Goal: Task Accomplishment & Management: Complete application form

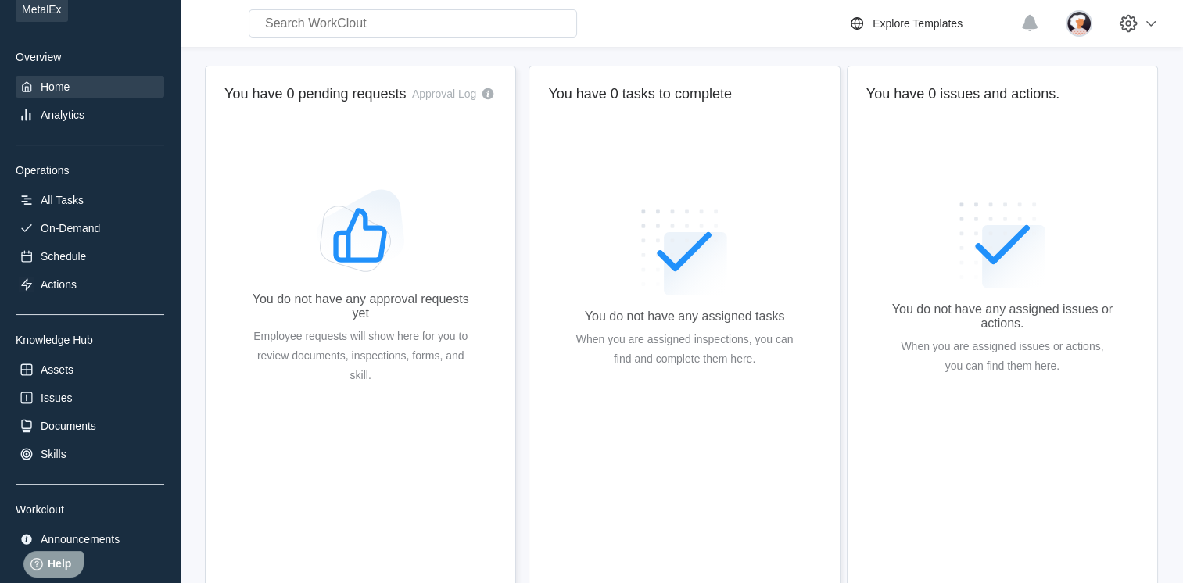
scroll to position [123, 0]
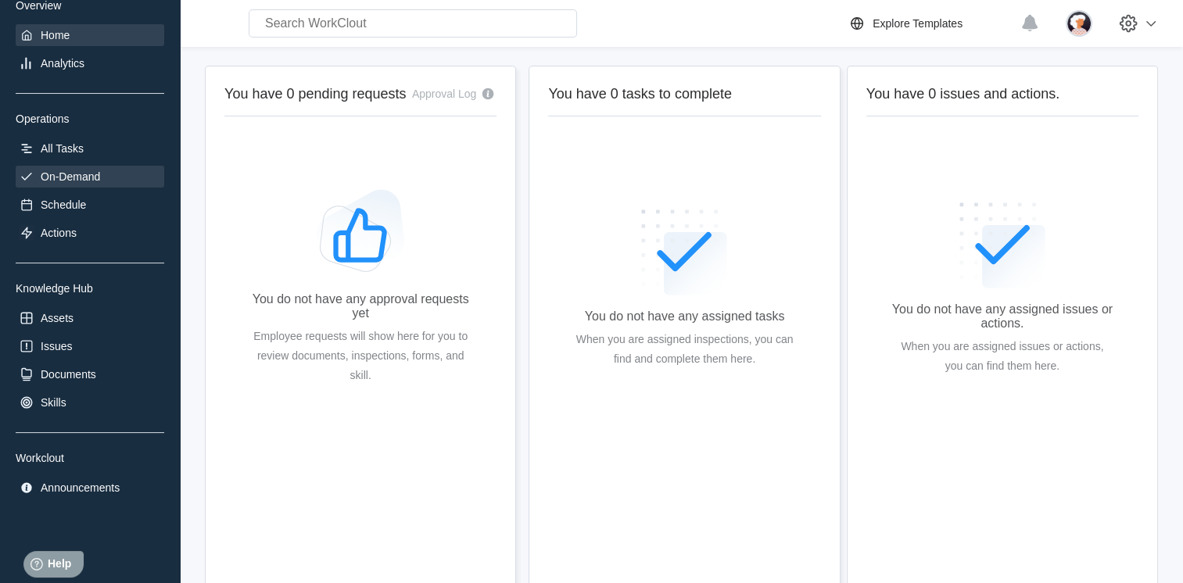
click at [38, 177] on div "On-Demand" at bounding box center [90, 177] width 149 height 22
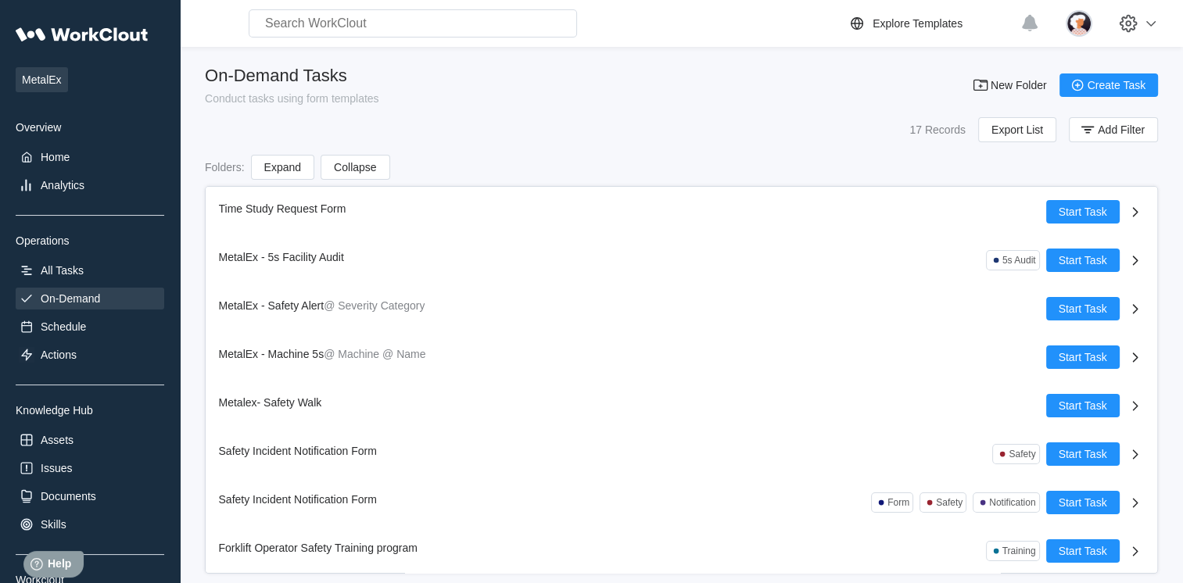
scroll to position [434, 0]
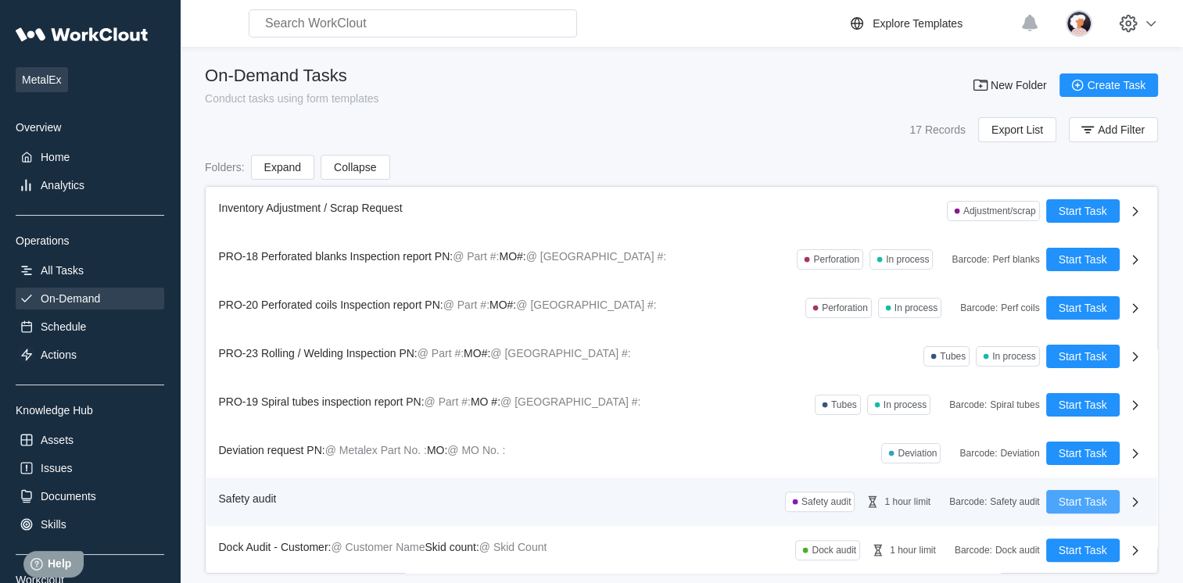
click at [1047, 508] on button "Start Task" at bounding box center [1084, 501] width 74 height 23
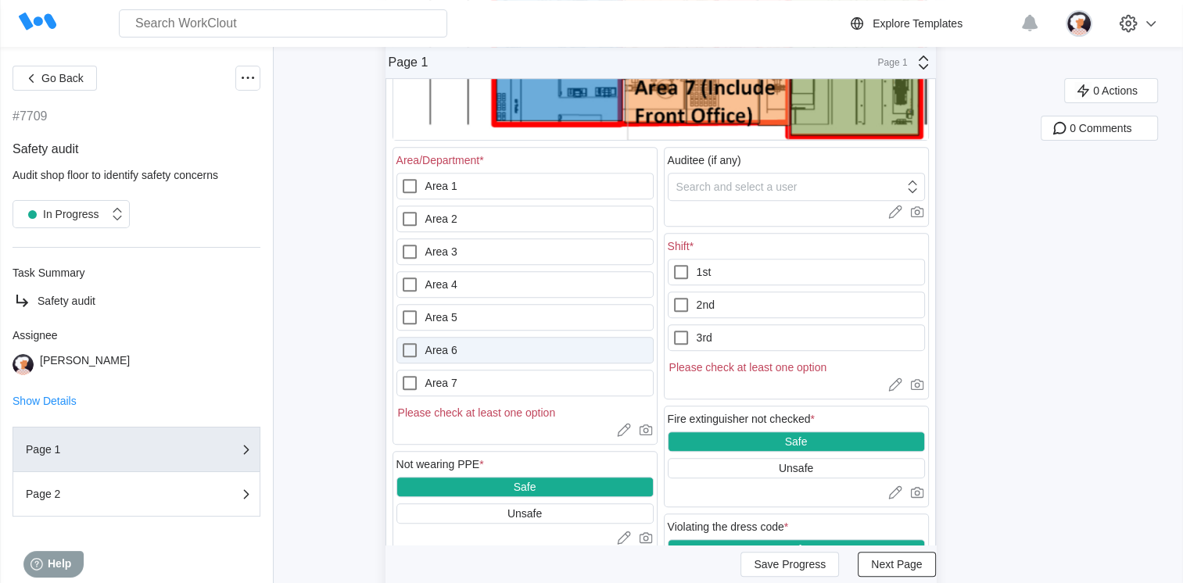
scroll to position [547, 0]
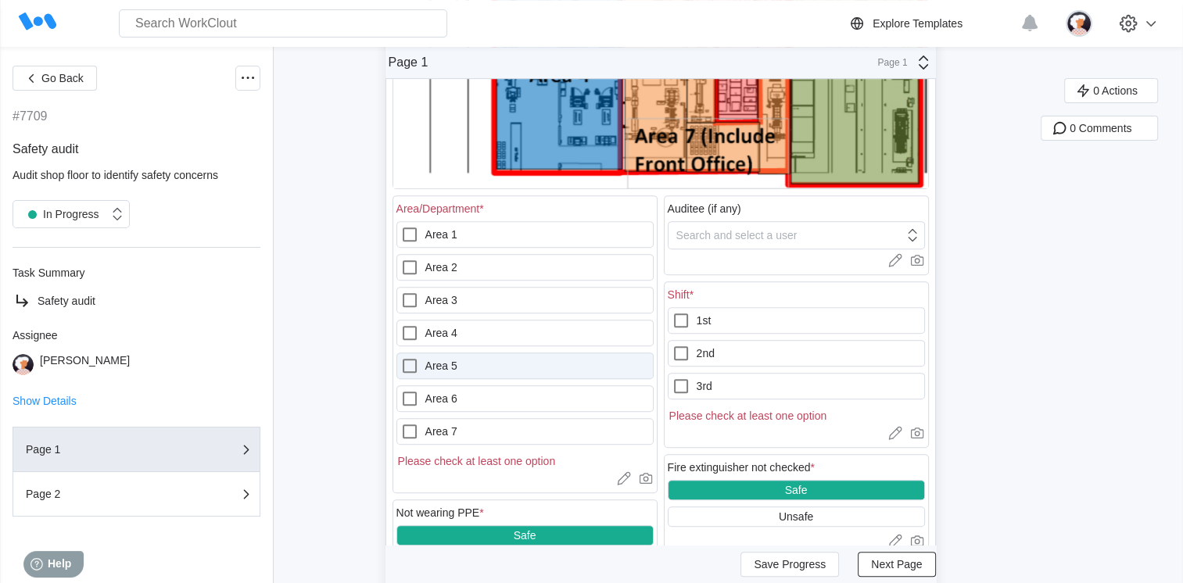
click at [412, 364] on icon at bounding box center [409, 366] width 19 height 19
click at [401, 357] on 5 "Area 5" at bounding box center [400, 357] width 1 height 1
checkbox 5 "true"
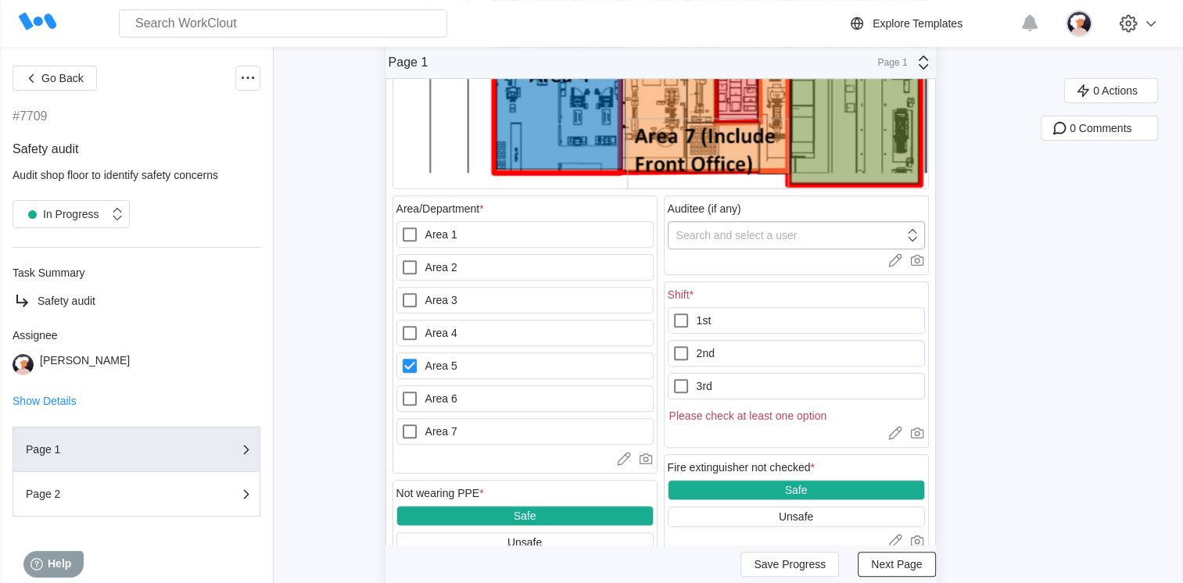
click at [729, 246] on div "Search and select a user" at bounding box center [786, 235] width 235 height 22
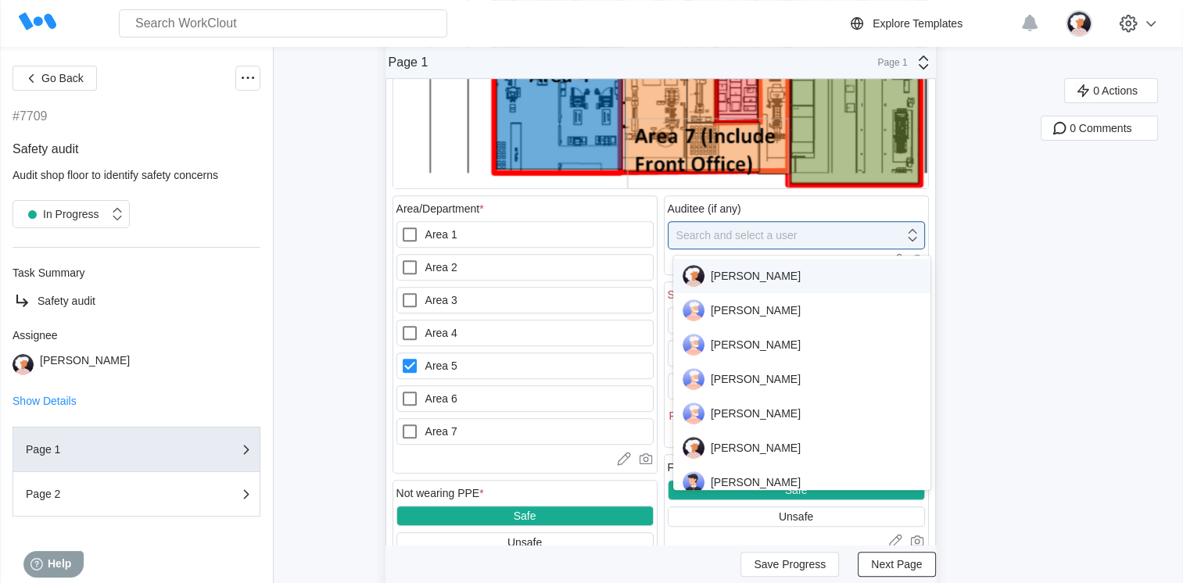
click at [715, 273] on div "[PERSON_NAME]" at bounding box center [802, 276] width 239 height 22
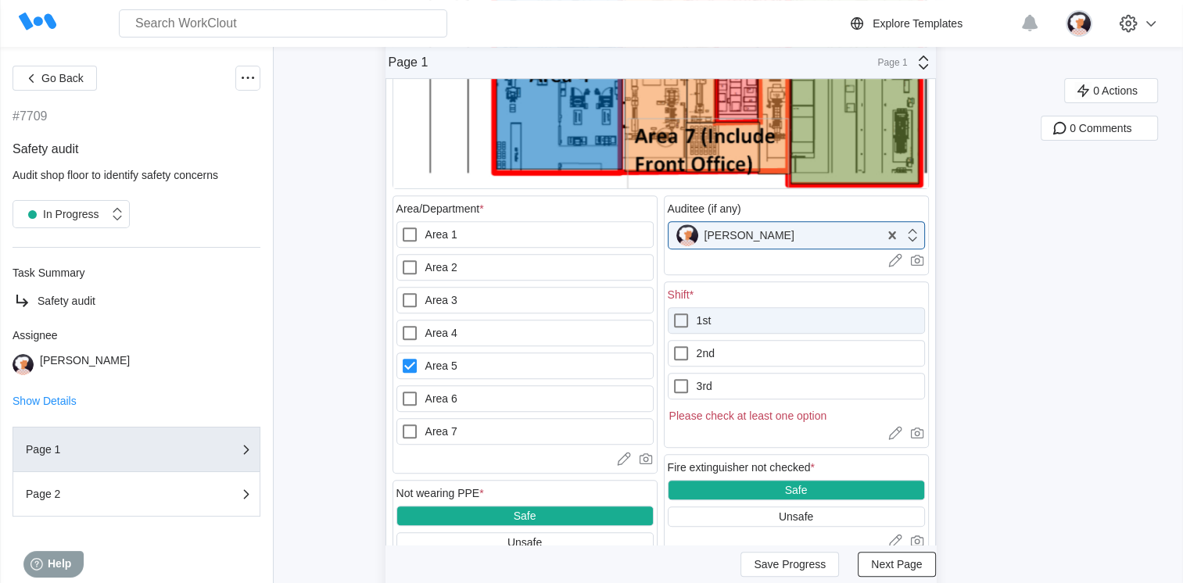
click at [714, 318] on label "1st" at bounding box center [796, 320] width 257 height 27
click at [673, 312] on input "1st" at bounding box center [672, 311] width 1 height 1
checkbox input "true"
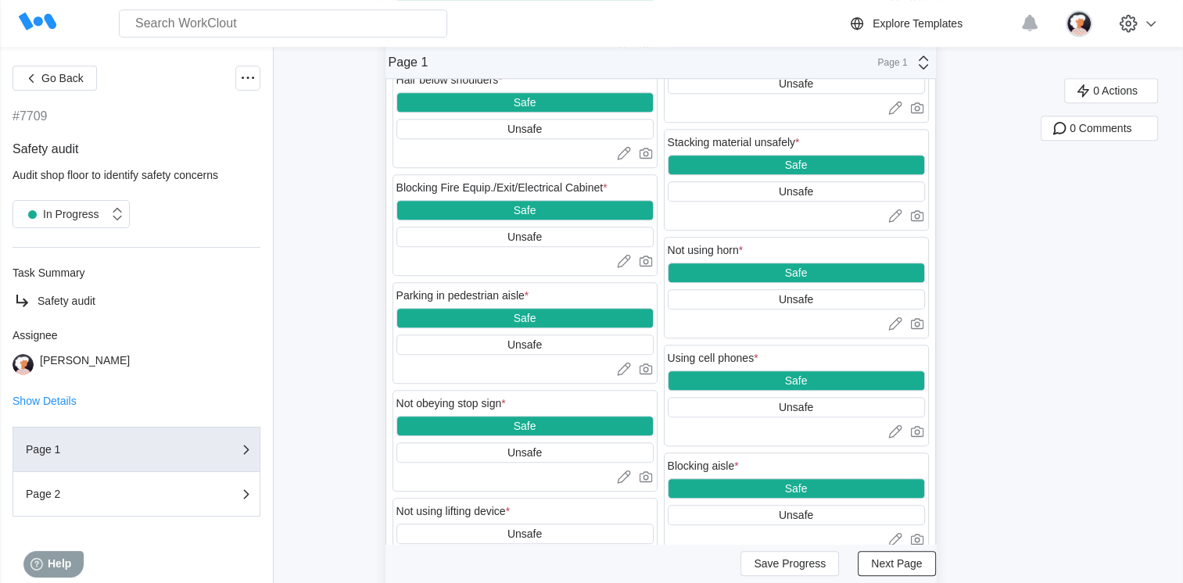
scroll to position [1095, 0]
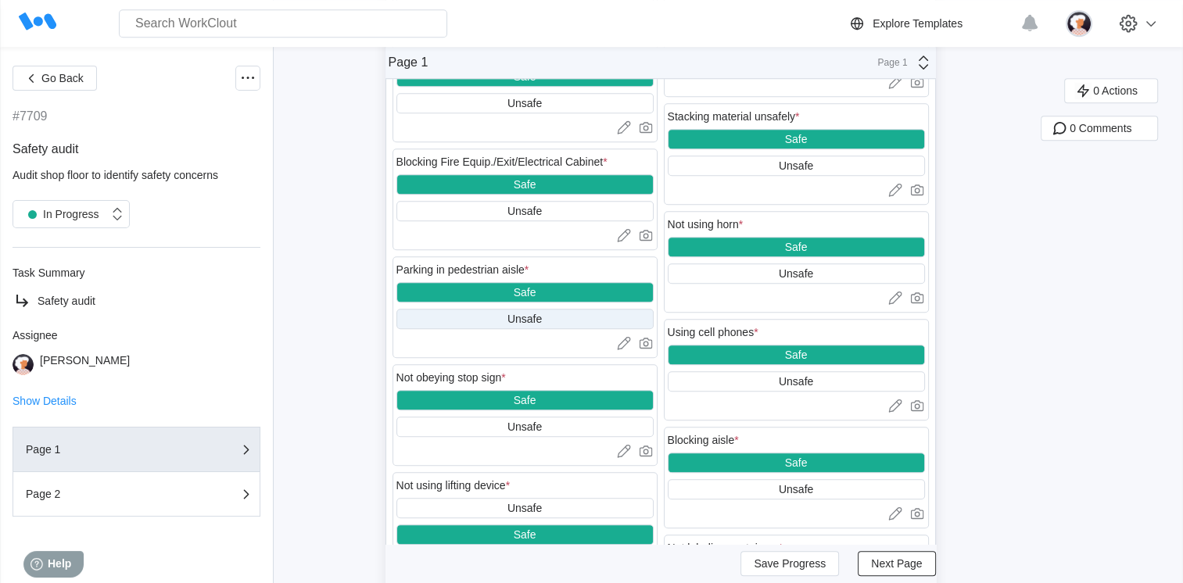
click at [491, 322] on div "Unsafe" at bounding box center [525, 319] width 257 height 20
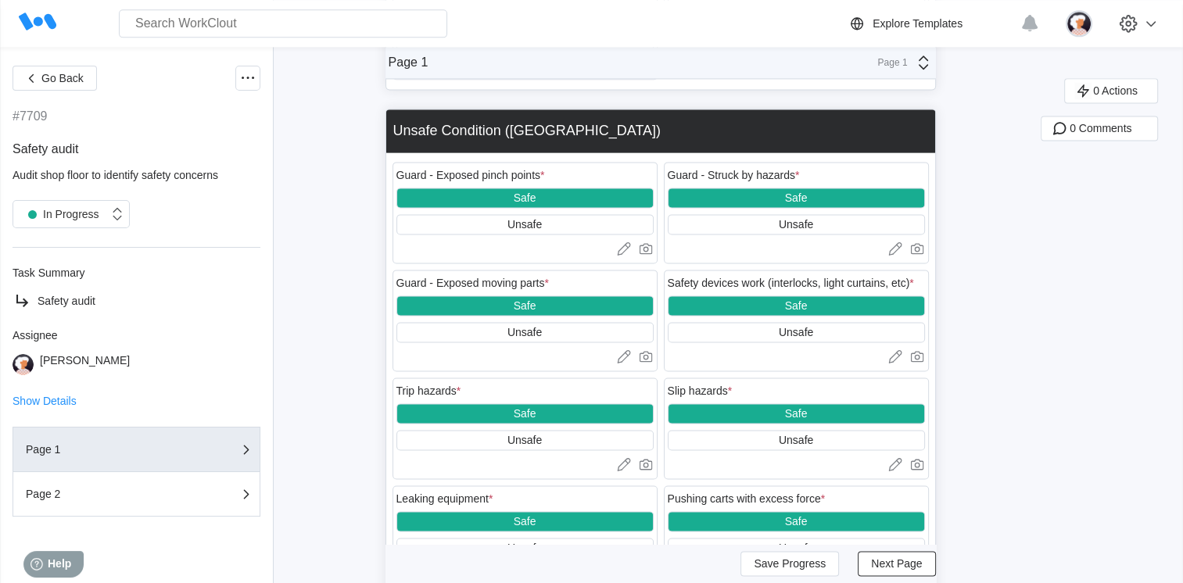
scroll to position [2334, 0]
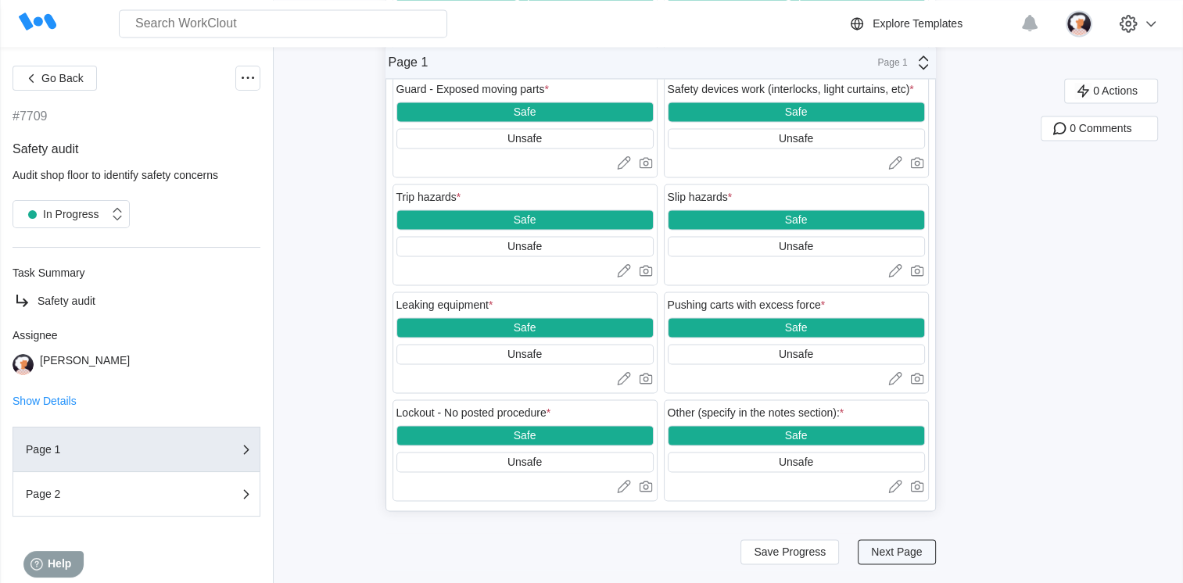
click at [910, 548] on span "Next Page" at bounding box center [896, 552] width 51 height 11
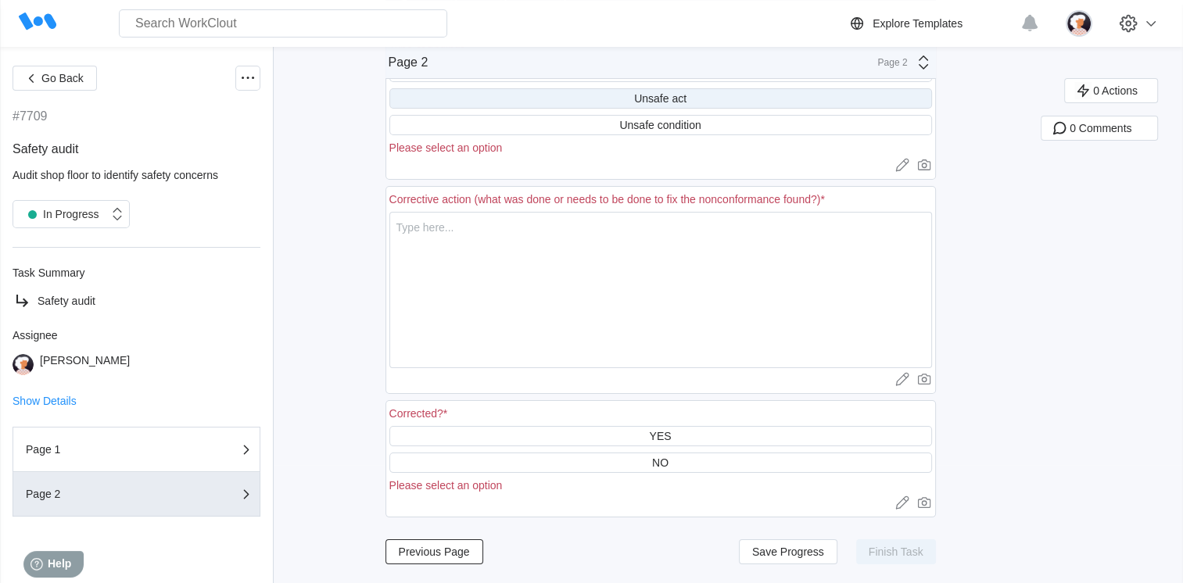
click at [519, 95] on div "Unsafe act" at bounding box center [661, 98] width 543 height 20
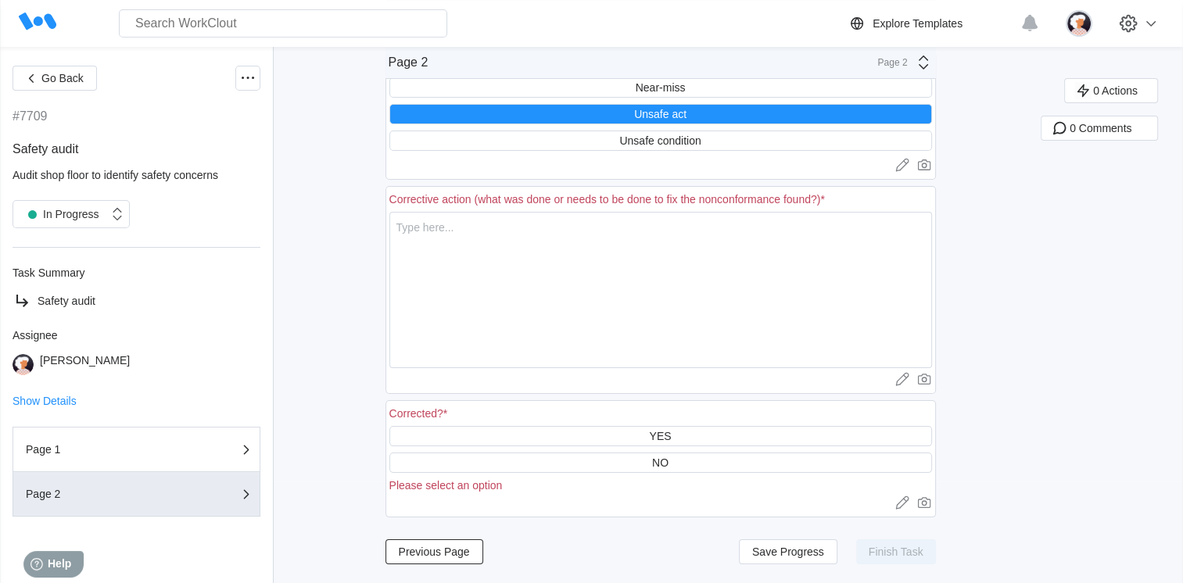
scroll to position [104, 0]
click at [472, 246] on textarea at bounding box center [661, 290] width 543 height 156
type textarea "H"
type textarea "x"
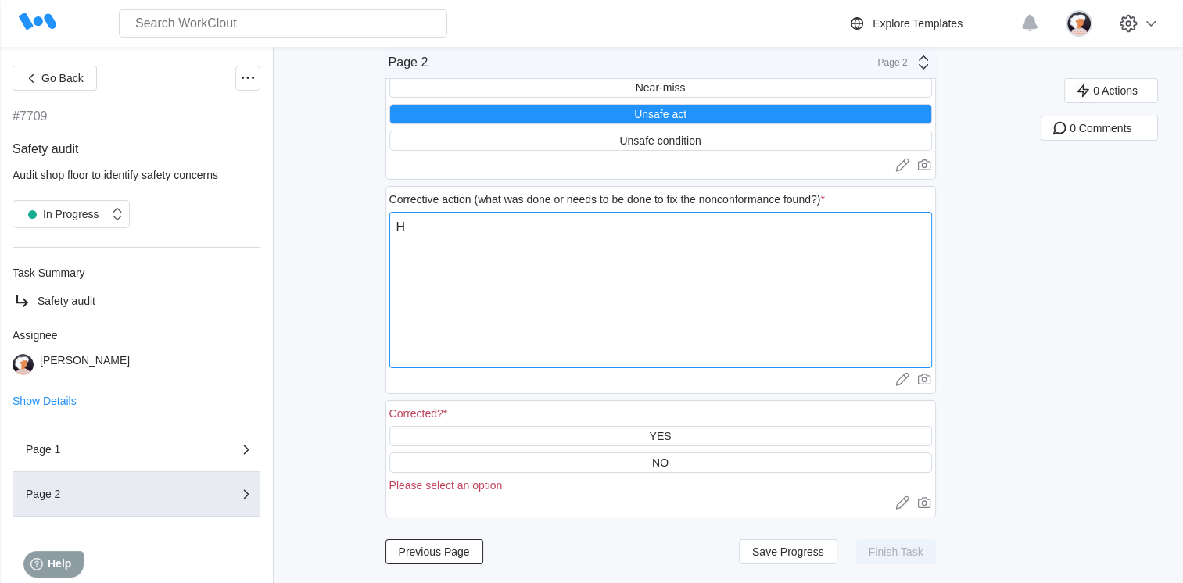
type textarea "Ha"
type textarea "x"
type textarea "Had"
type textarea "x"
type textarea "Had"
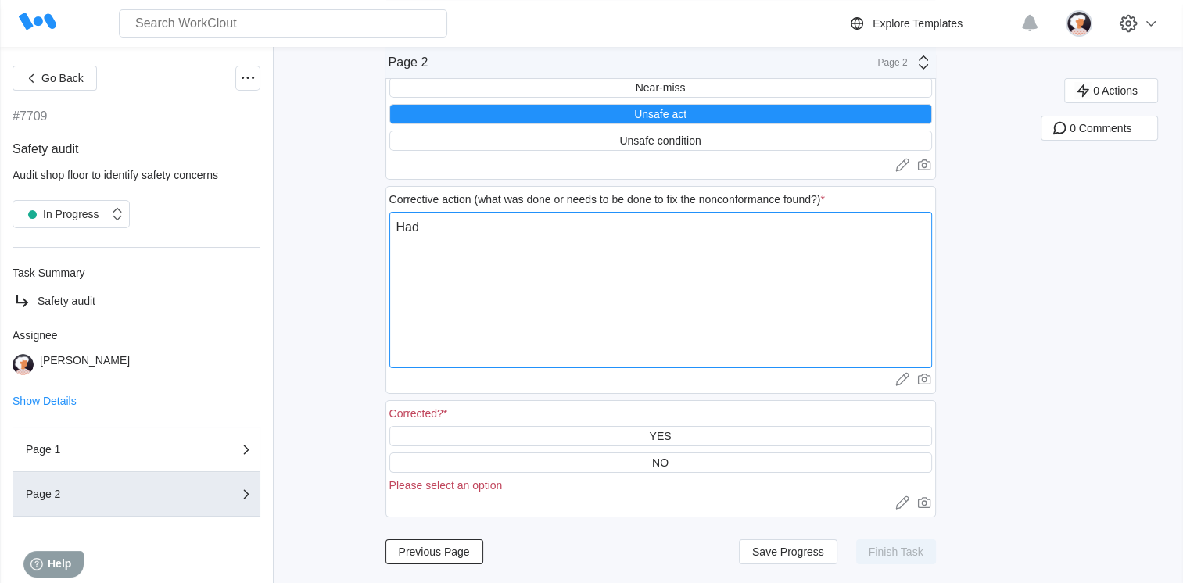
type textarea "x"
type textarea "Had f"
type textarea "x"
type textarea "Had fo"
type textarea "x"
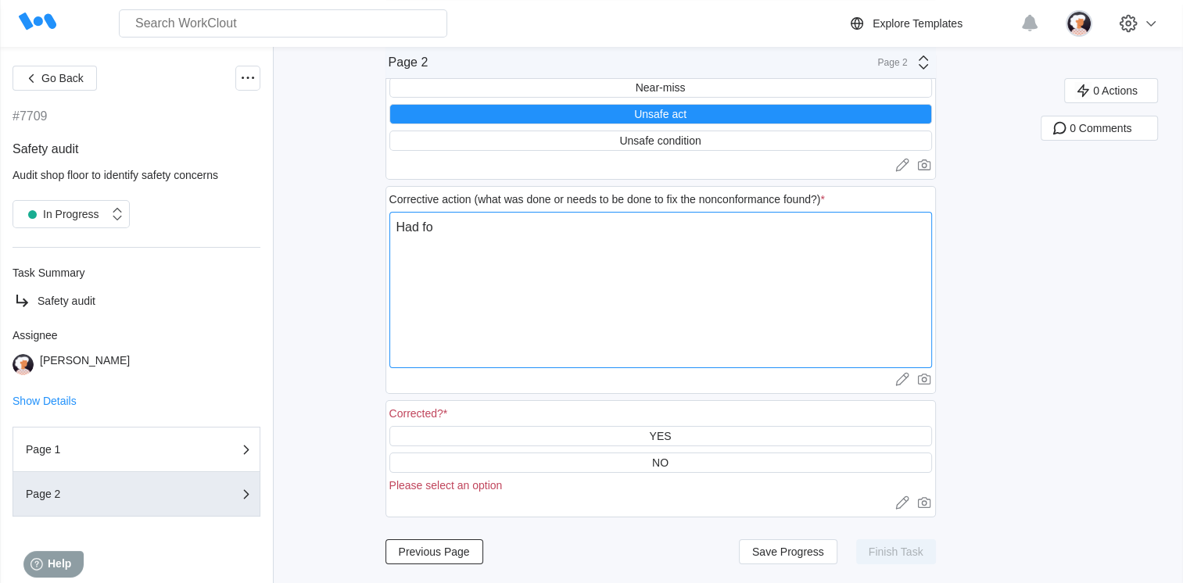
type textarea "Had for"
type textarea "x"
type textarea "Had fork"
type textarea "x"
type textarea "Had forkl"
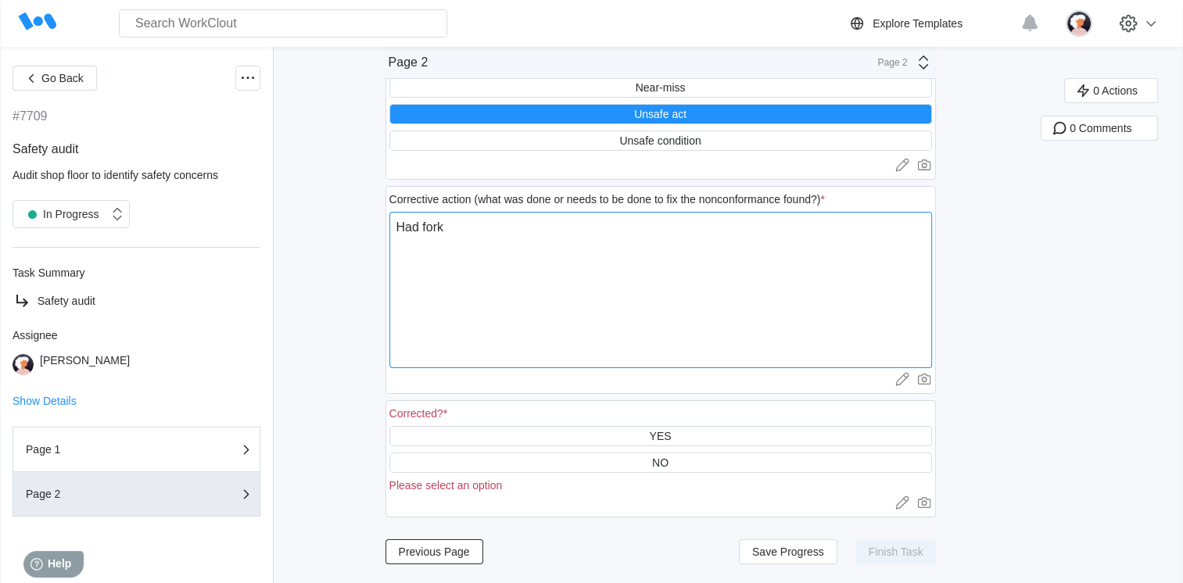
type textarea "x"
type textarea "Had forkli"
type textarea "x"
type textarea "Had forklif"
type textarea "x"
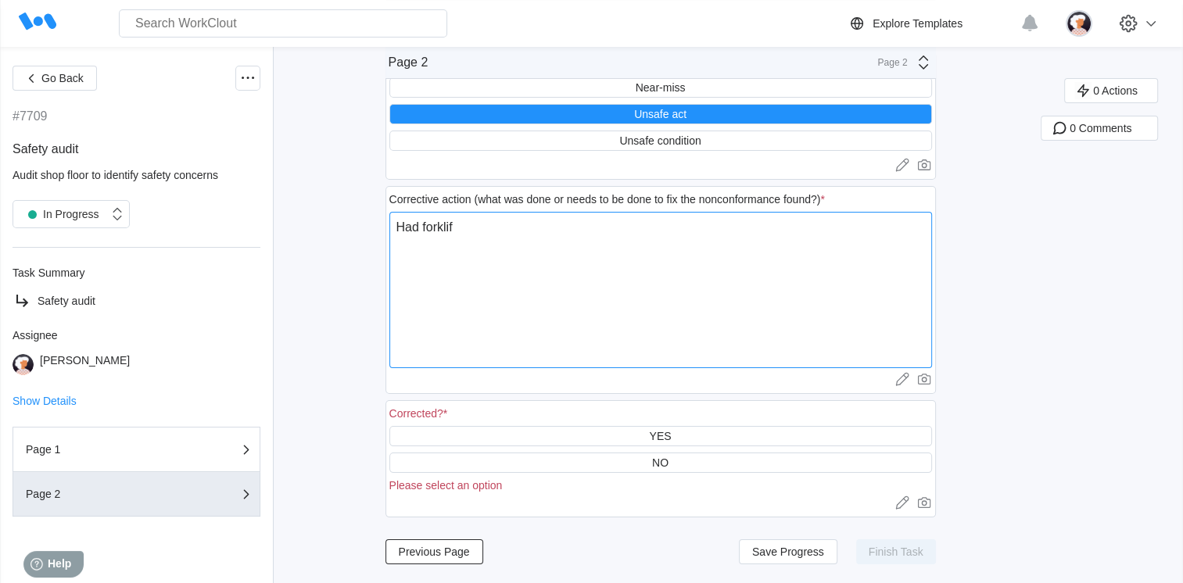
type textarea "Had forklift"
type textarea "x"
type textarea "Had forklift"
type textarea "x"
type textarea "Had forklift i"
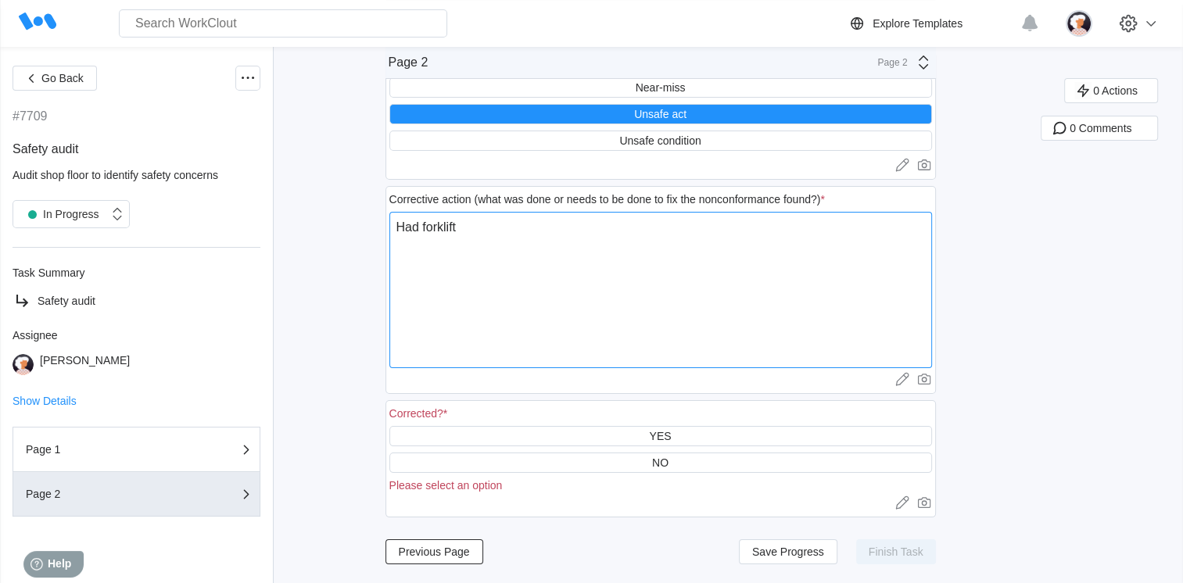
type textarea "x"
type textarea "Had forklift in"
type textarea "x"
type textarea "Had forklift i"
type textarea "x"
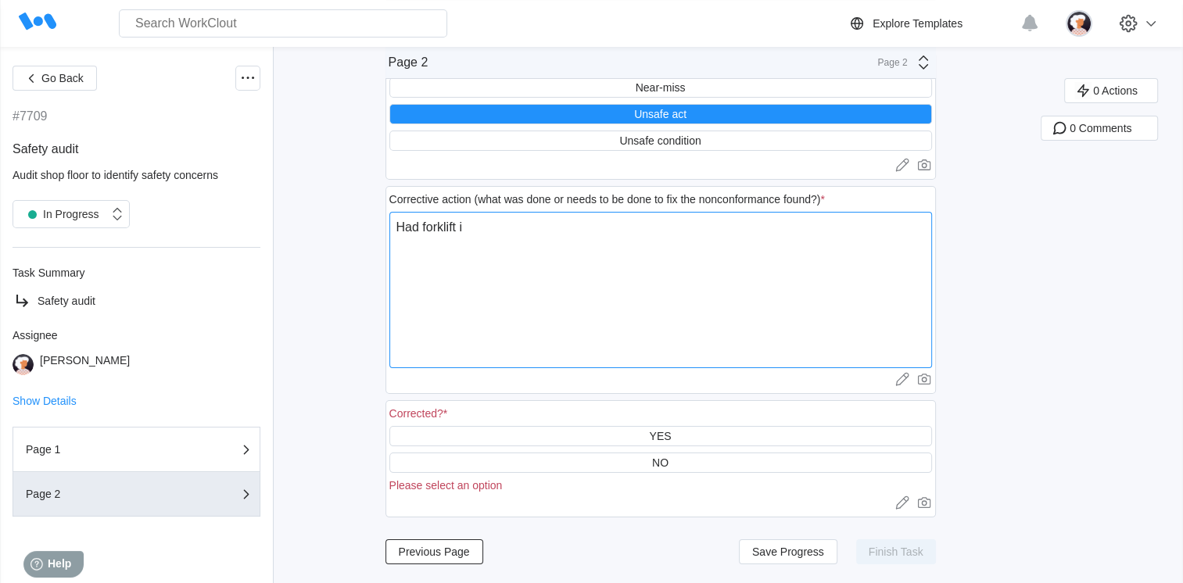
type textarea "Had forklift"
type textarea "x"
type textarea "Had forklift b"
type textarea "x"
type textarea "Had forklift bl"
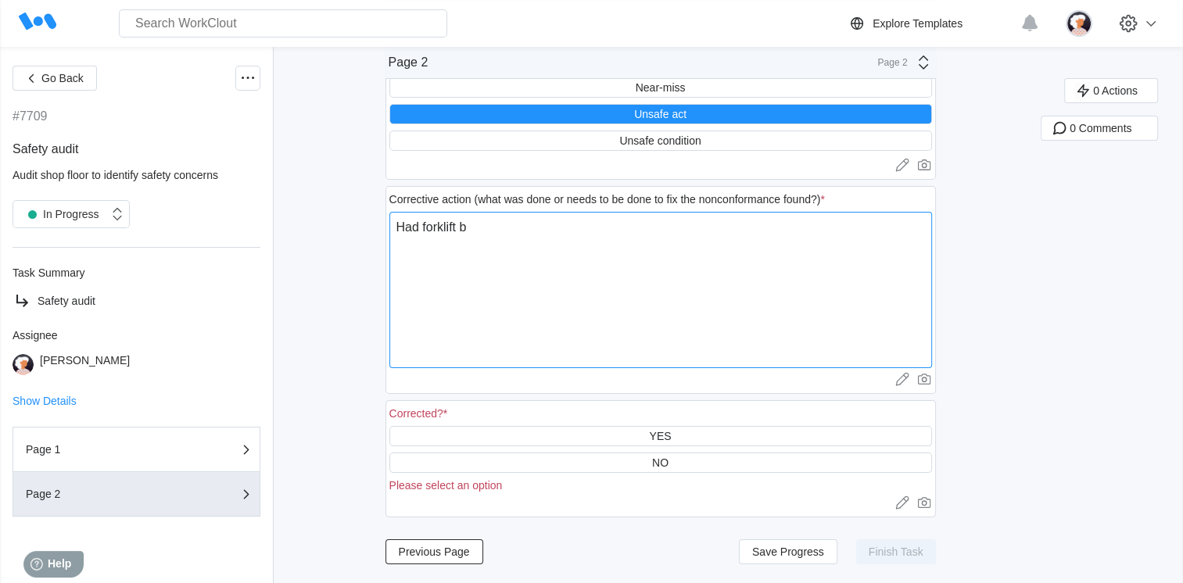
type textarea "x"
type textarea "Had forklift blo"
type textarea "x"
type textarea "Had forklift bloc"
type textarea "x"
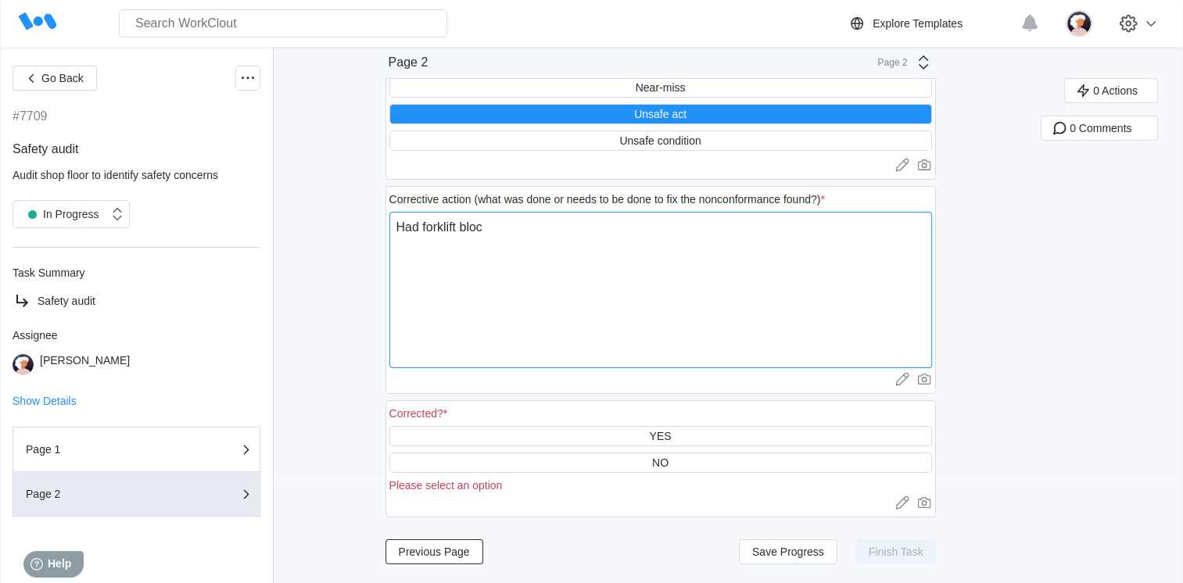
type textarea "Had forklift block"
type textarea "x"
type textarea "Had forklift blocki"
type textarea "x"
type textarea "Had forklift blockin"
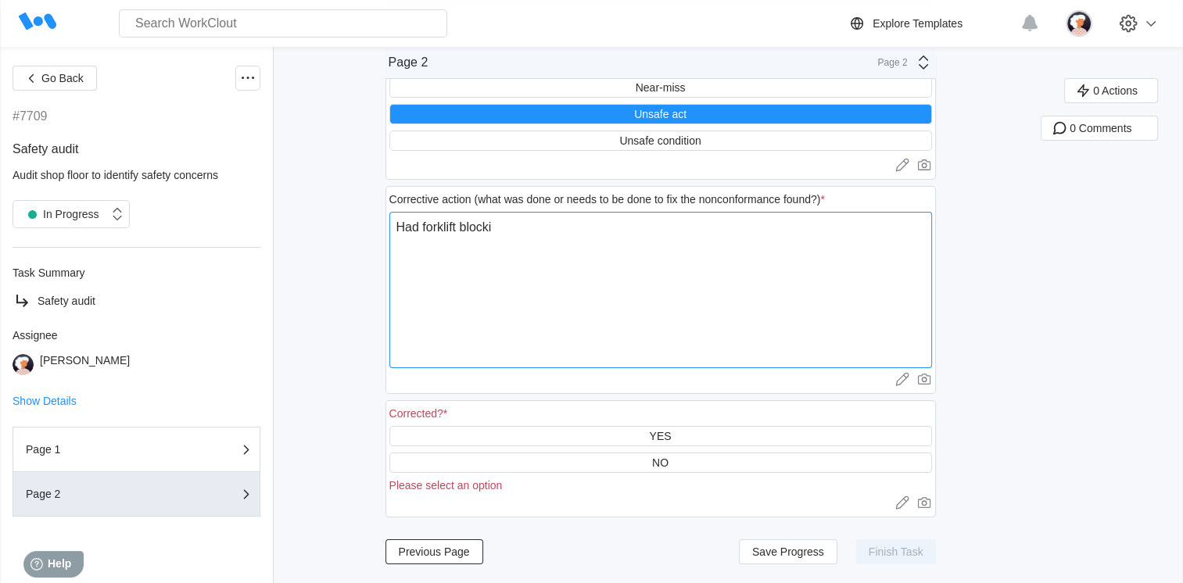
type textarea "x"
type textarea "Had forklift blocking"
type textarea "x"
type textarea "Had forklift blocking"
type textarea "x"
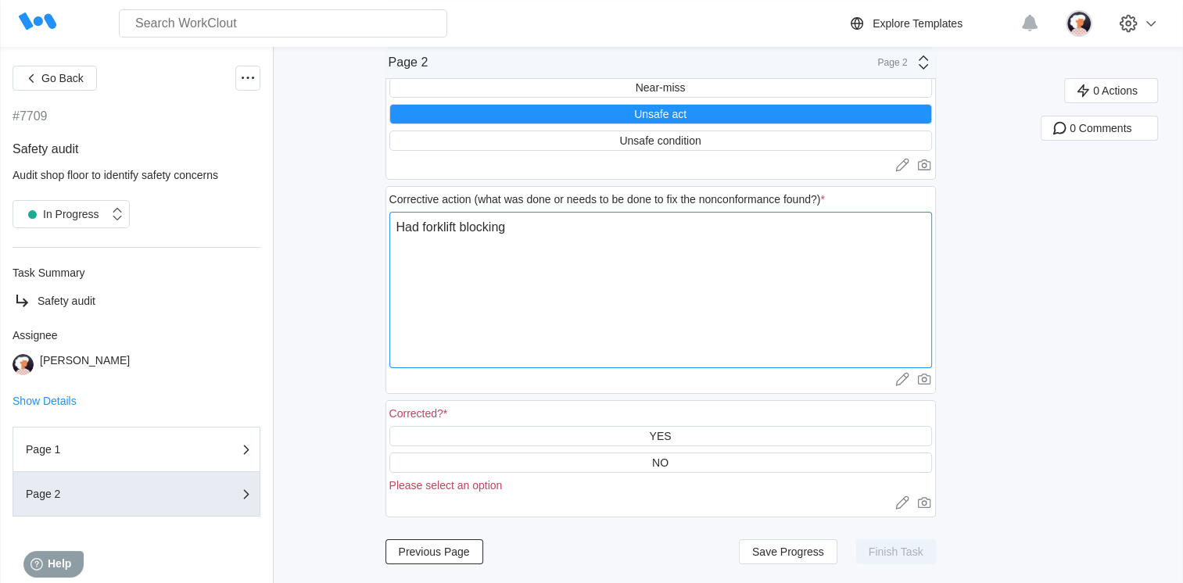
type textarea "Had forklift blocking a"
type textarea "x"
type textarea "Had forklift blocking an"
type textarea "x"
type textarea "Had forklift blocking an"
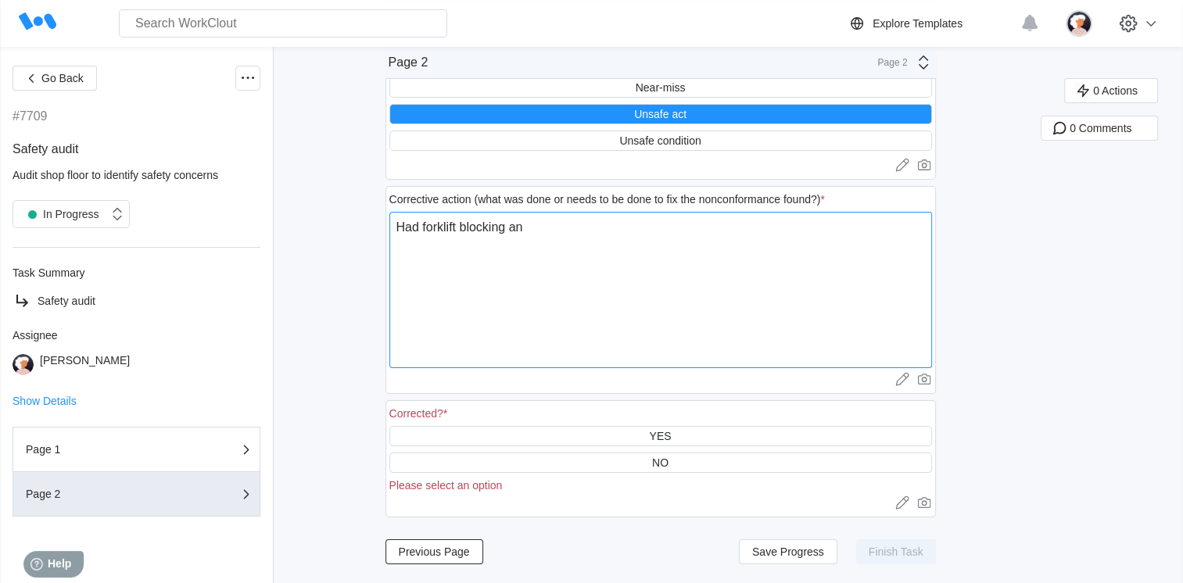
type textarea "x"
type textarea "Had forklift blocking an e"
type textarea "x"
type textarea "Had forklift blocking an em"
type textarea "x"
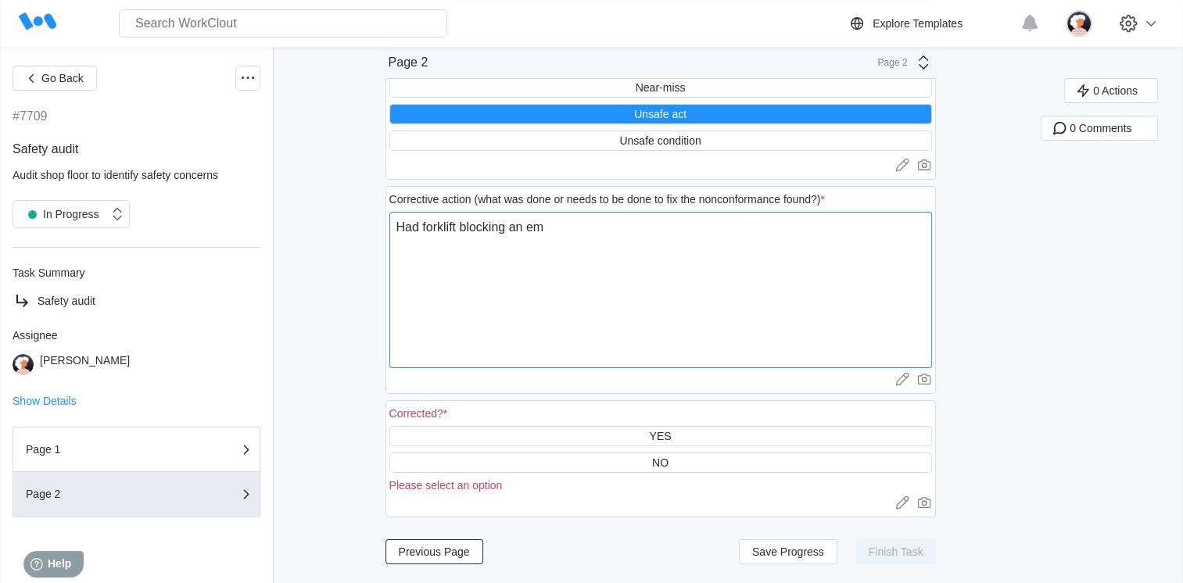
type textarea "Had forklift blocking an eme"
type textarea "x"
type textarea "Had forklift blocking an emer"
type textarea "x"
type textarea "Had forklift blocking an emerg"
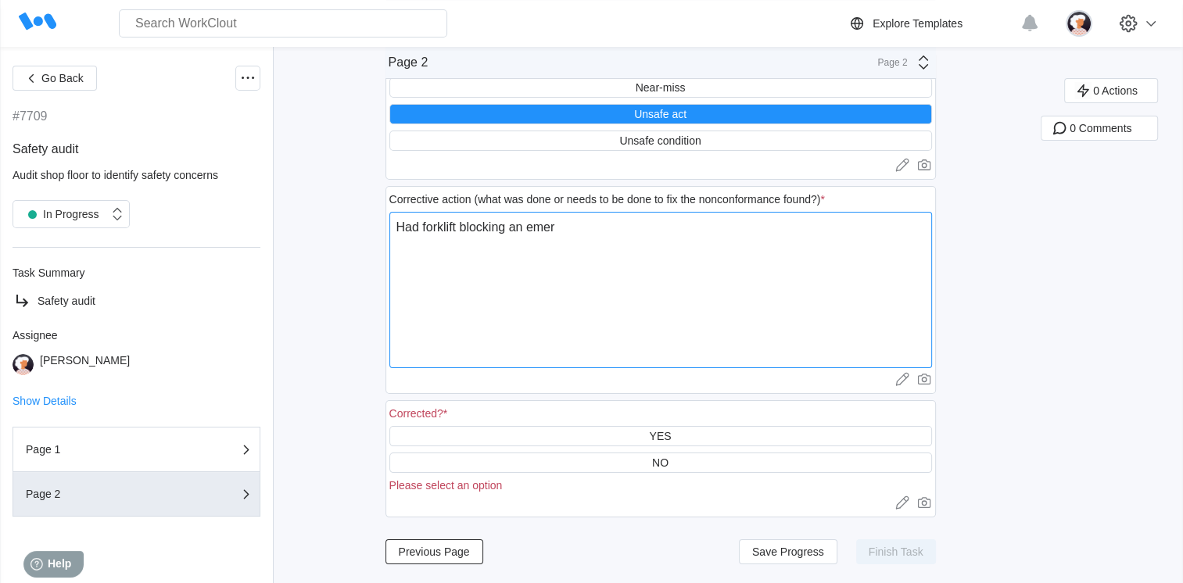
type textarea "x"
type textarea "Had forklift blocking an emerge"
type textarea "x"
type textarea "Had forklift blocking an emergen"
type textarea "x"
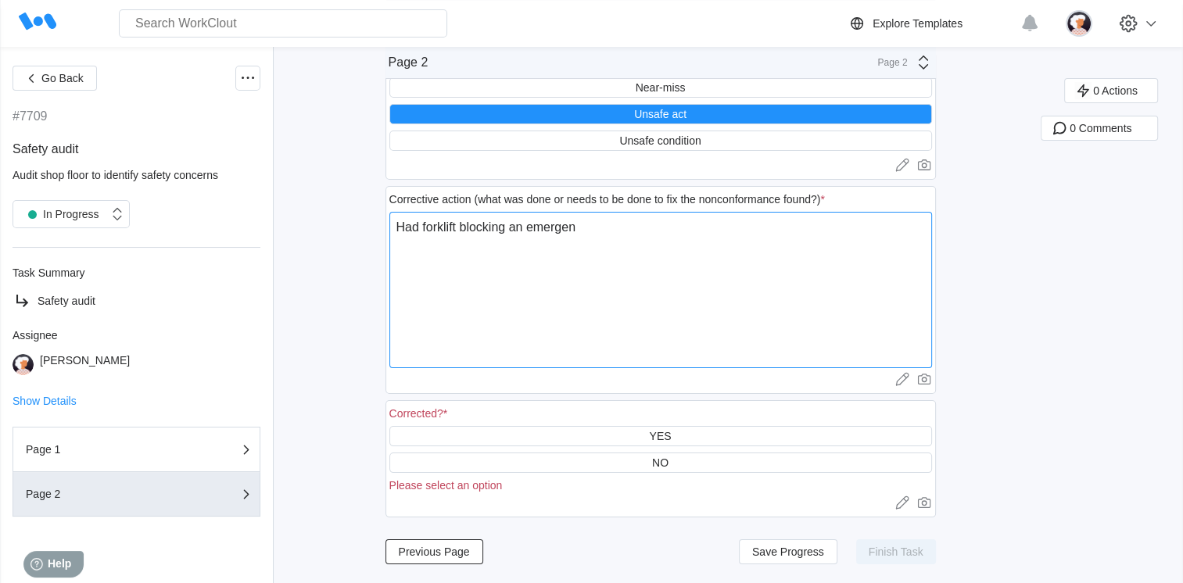
type textarea "Had forklift blocking an emergenc"
type textarea "x"
type textarea "Had forklift blocking an emergency"
type textarea "x"
type textarea "Had forklift blocking an emergency"
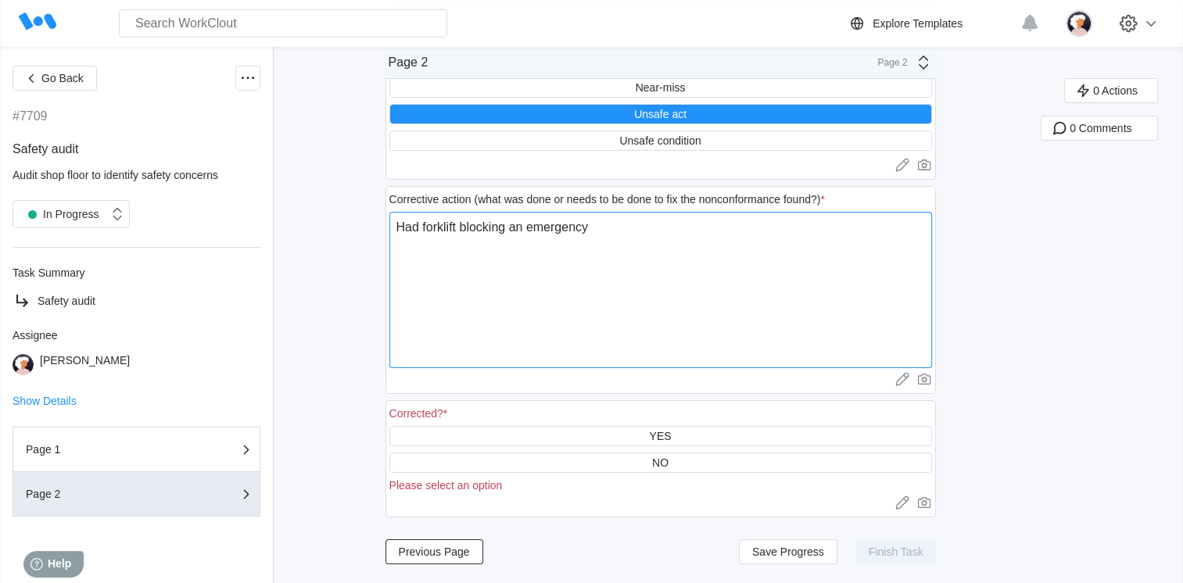
type textarea "x"
type textarea "Had forklift blocking an emergency e"
type textarea "x"
type textarea "Had forklift blocking an emergency ex"
type textarea "x"
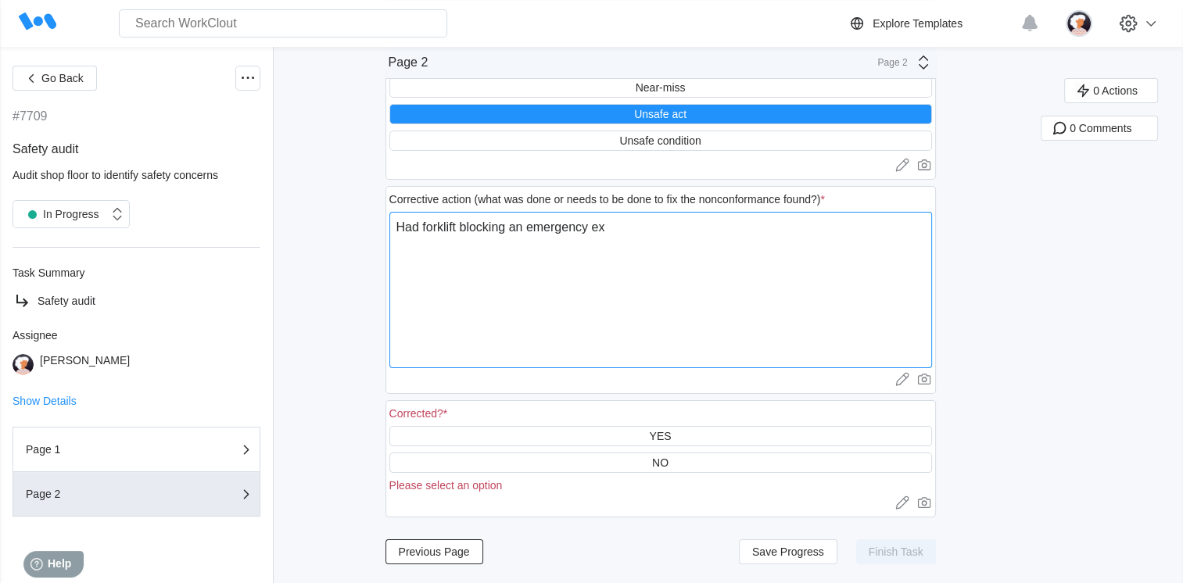
type textarea "Had forklift blocking an emergency exi"
type textarea "x"
type textarea "Had forklift blocking an emergency exit"
type textarea "x"
type textarea "Had forklift blocking an emergency exit."
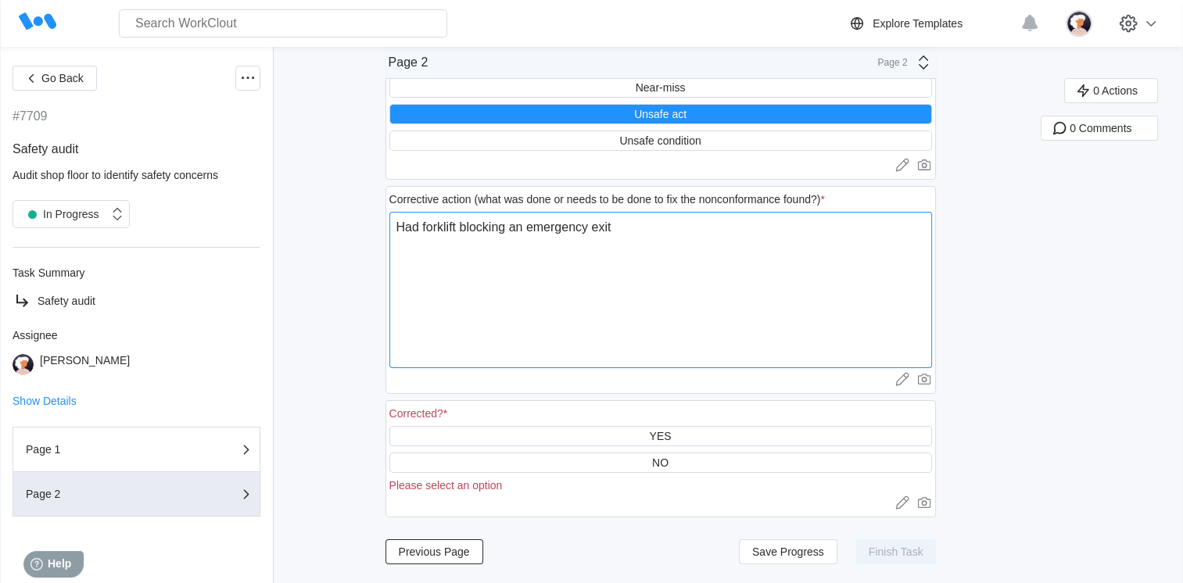
type textarea "x"
type textarea "Had forklift blocking an emergency exit."
type textarea "x"
type textarea "Had forklift blocking an emergency exit. T"
type textarea "x"
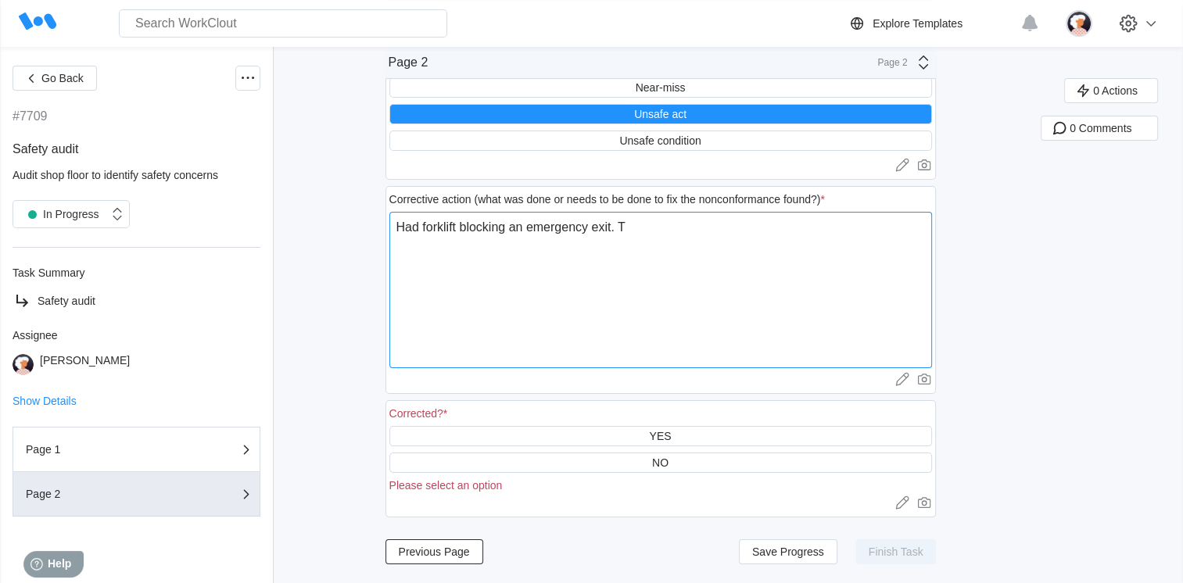
type textarea "Had forklift blocking an emergency exit. To"
type textarea "x"
type textarea "Had forklift blocking an emergency exit. Tol"
type textarea "x"
type textarea "Had forklift blocking an emergency exit. Told"
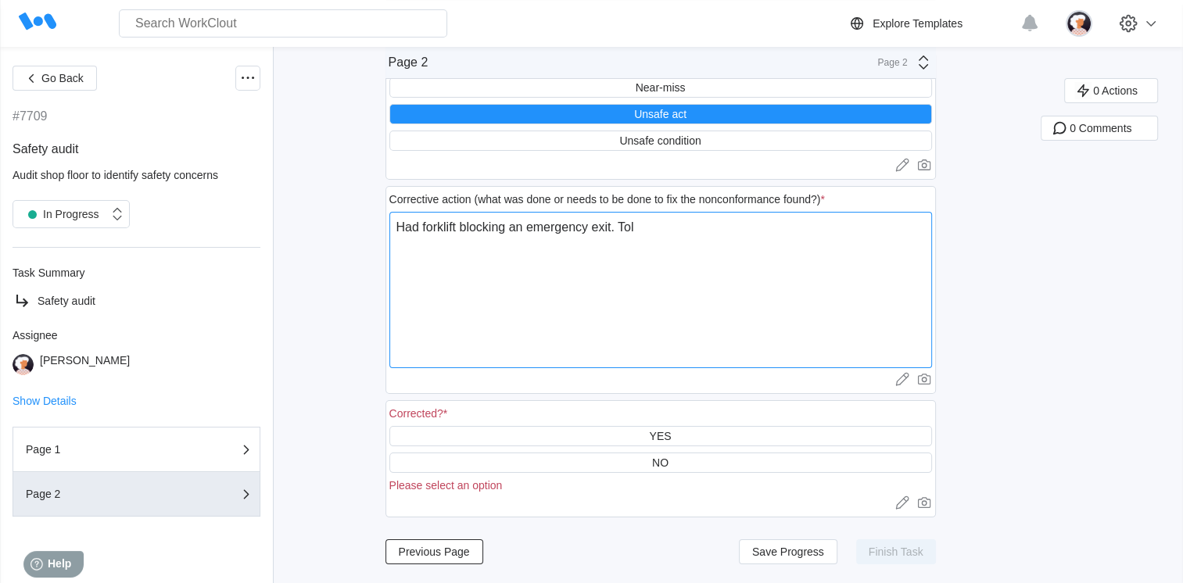
type textarea "x"
type textarea "Had forklift blocking an emergency exit. Told"
type textarea "x"
type textarea "Had forklift blocking an emergency exit. Told t"
type textarea "x"
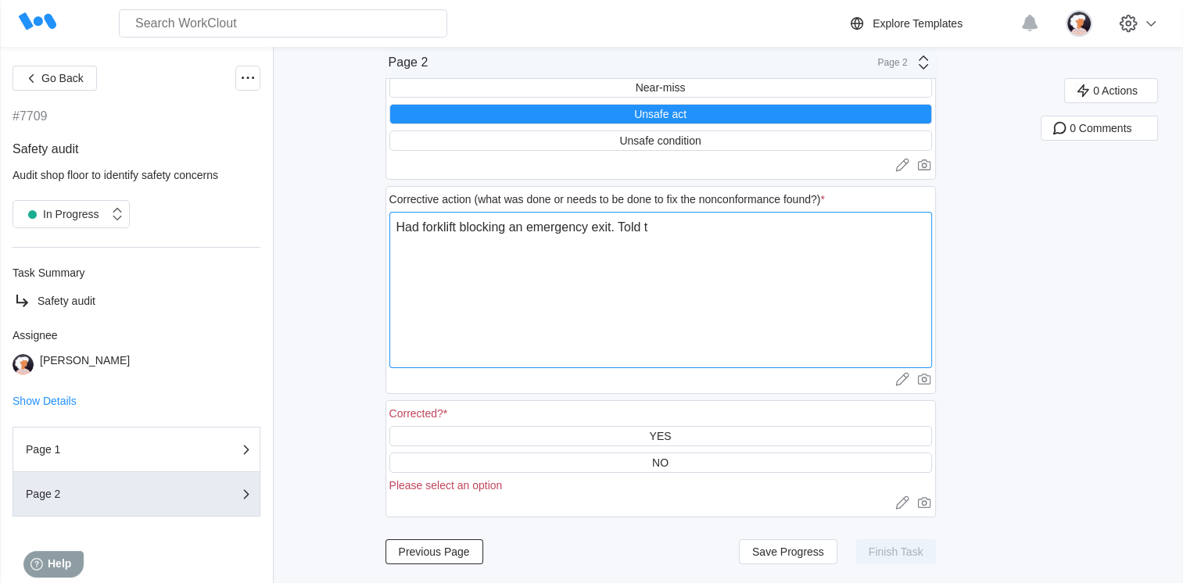
type textarea "Had forklift blocking an emergency exit. Told th"
type textarea "x"
type textarea "Had forklift blocking an emergency exit. Told the"
type textarea "x"
type textarea "Had forklift blocking an emergency exit. Told them"
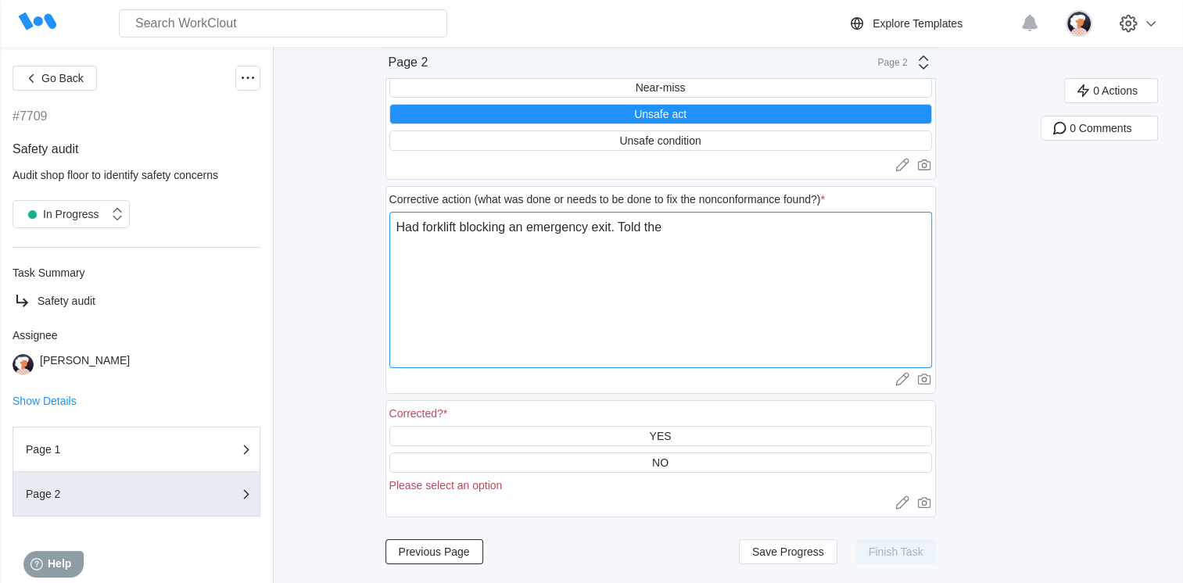
type textarea "x"
type textarea "Had forklift blocking an emergency exit. Told them"
type textarea "x"
type textarea "Had forklift blocking an emergency exit. Told them t"
type textarea "x"
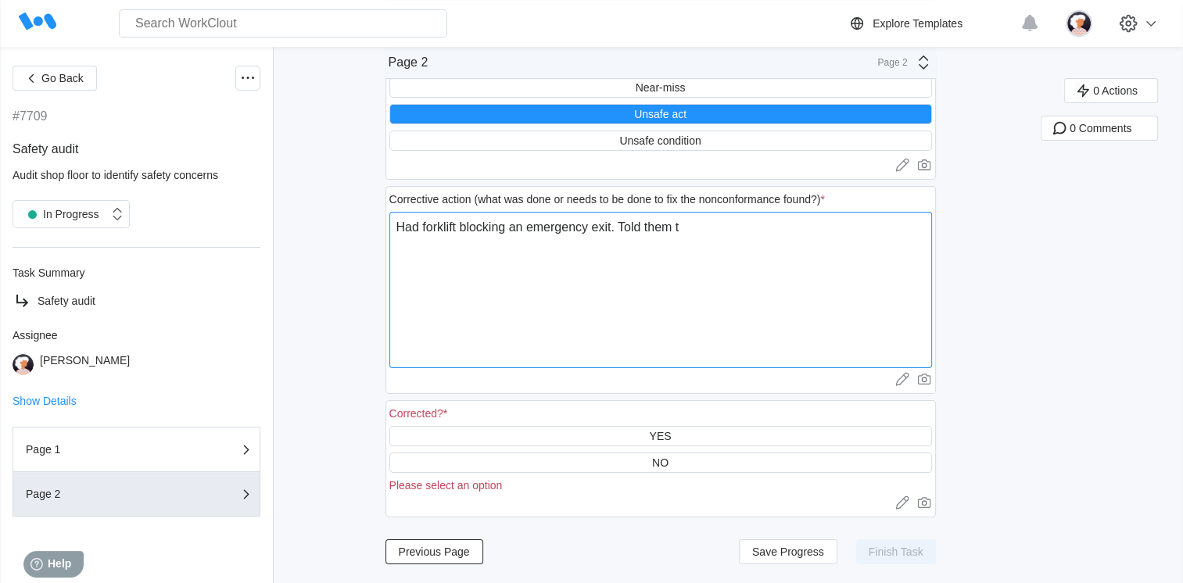
type textarea "Had forklift blocking an emergency exit. Told them th"
type textarea "x"
type textarea "Had forklift blocking an emergency exit. Told them tha"
type textarea "x"
type textarea "Had forklift blocking an emergency exit. Told them that"
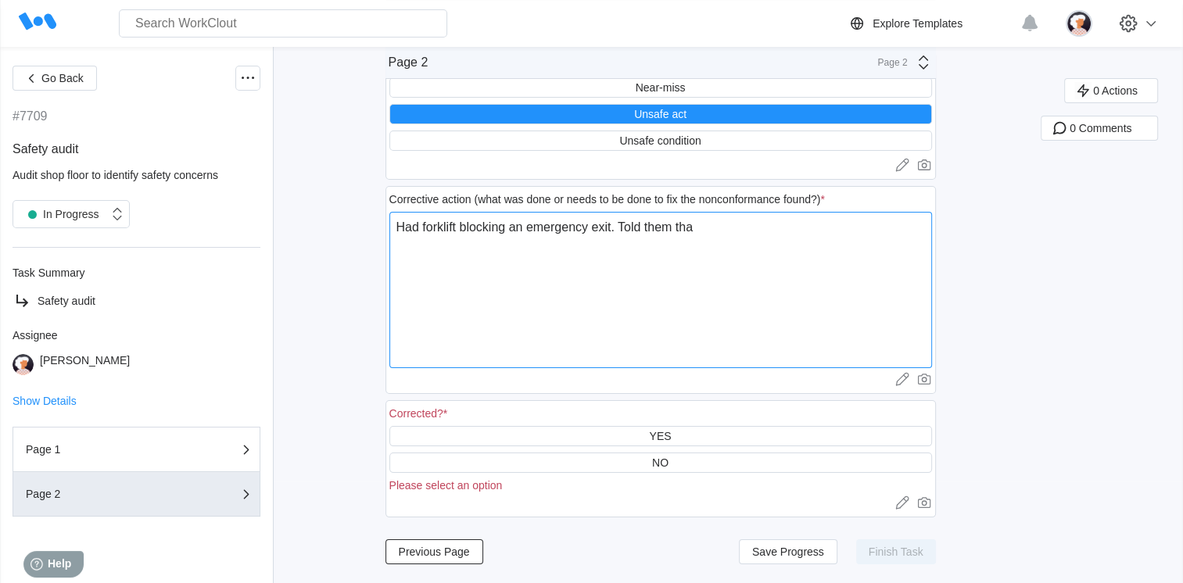
type textarea "x"
type textarea "Had forklift blocking an emergency exit. Told them that"
type textarea "x"
type textarea "Had forklift blocking an emergency exit. Told them that i"
type textarea "x"
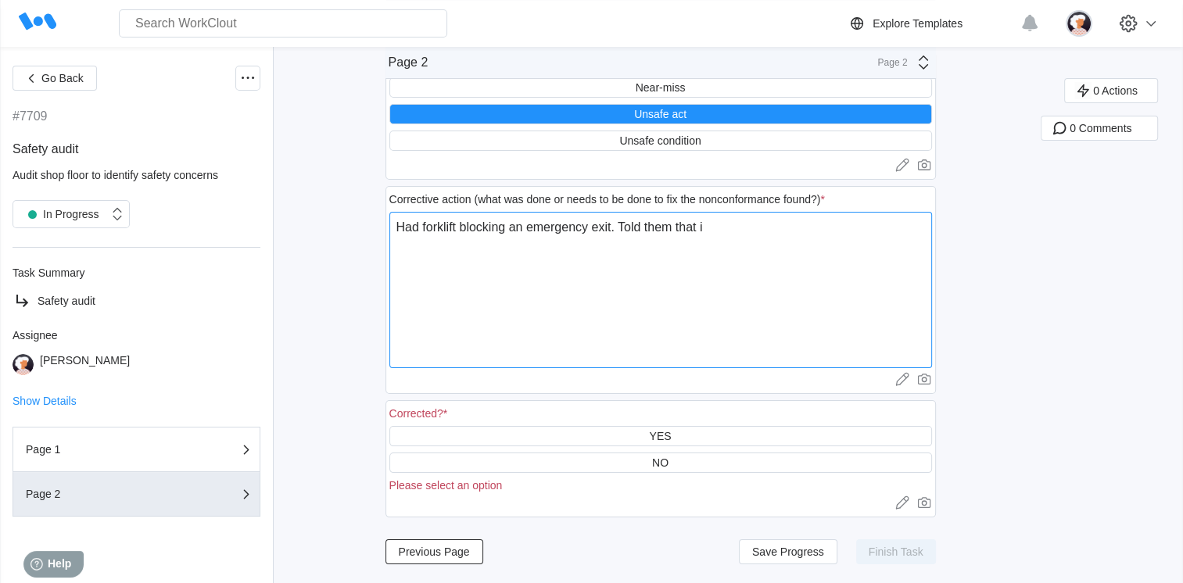
type textarea "Had forklift blocking an emergency exit. Told them that is"
type textarea "x"
type textarea "Had forklift blocking an emergency exit. Told them that is"
type textarea "x"
type textarea "Had forklift blocking an emergency exit. Told them that is n"
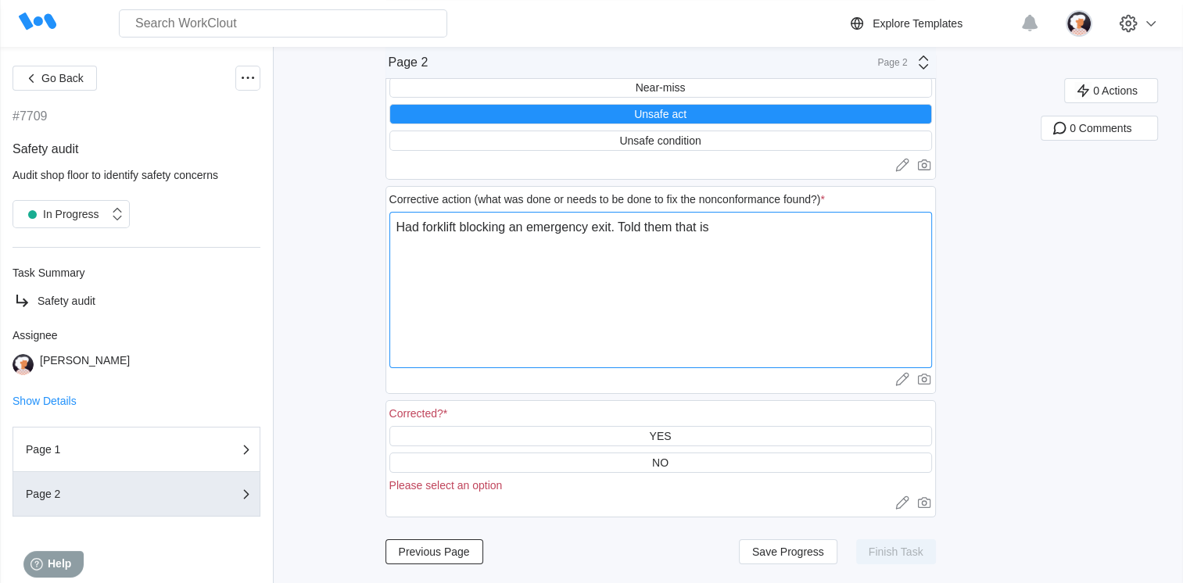
type textarea "x"
type textarea "Had forklift blocking an emergency exit. Told them that is no"
type textarea "x"
type textarea "Had forklift blocking an emergency exit. Told them that is not"
type textarea "x"
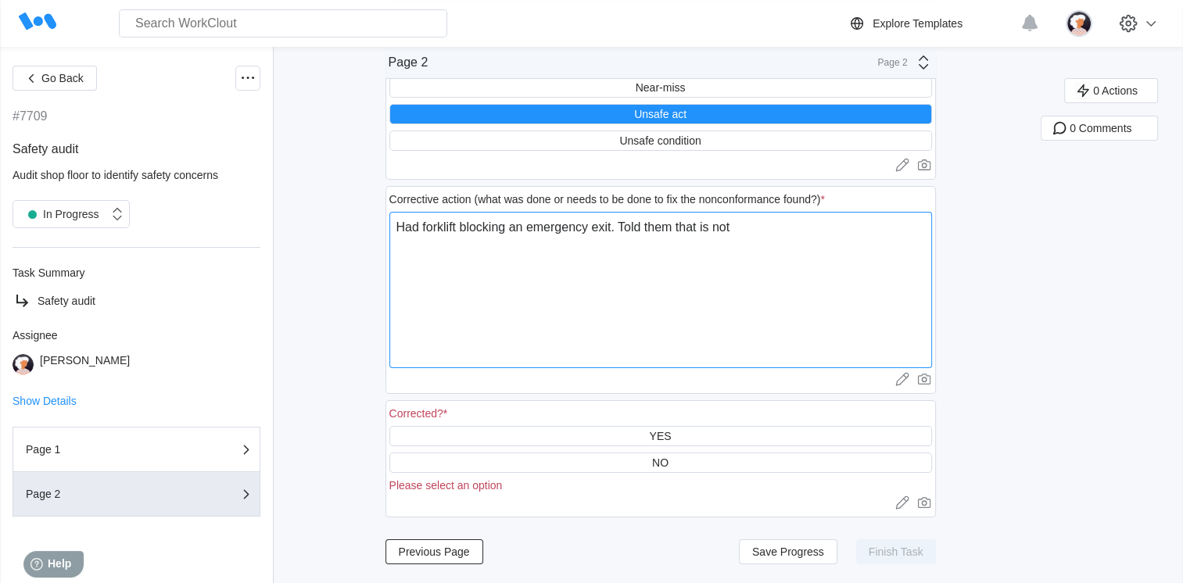
type textarea "Had forklift blocking an emergency exit. Told them that is not"
type textarea "x"
type textarea "Had forklift blocking an emergency exit. Told them that is not a"
type textarea "x"
type textarea "Had forklift blocking an emergency exit. Told them that is not ac"
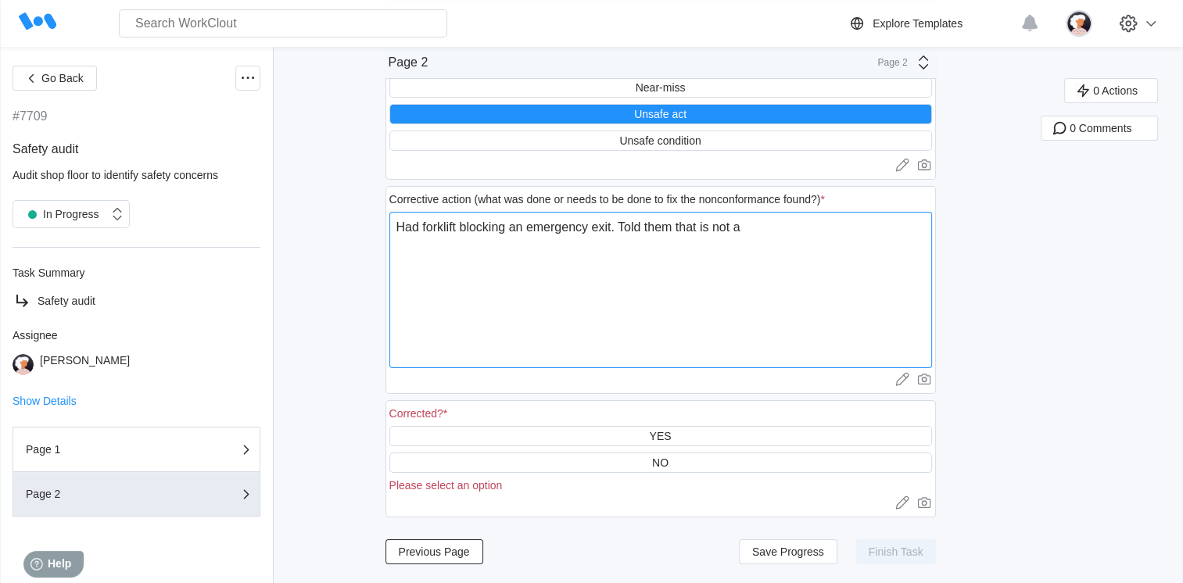
type textarea "x"
type textarea "Had forklift blocking an emergency exit. Told them that is not acc"
type textarea "x"
type textarea "Had forklift blocking an emergency exit. Told them that is not acce"
type textarea "x"
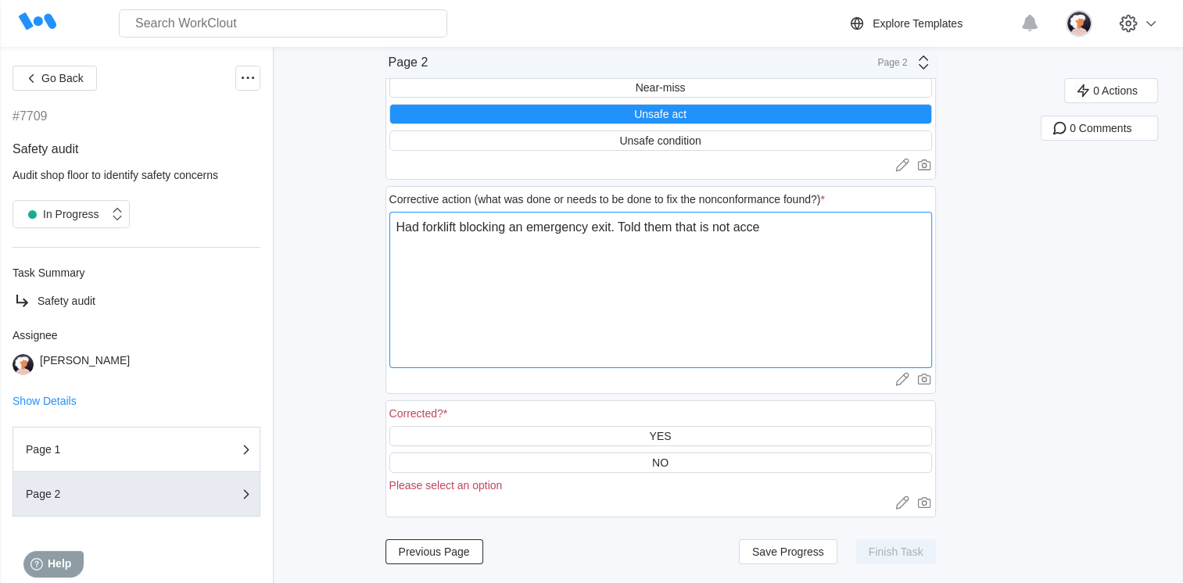
type textarea "Had forklift blocking an emergency exit. Told them that is not accep"
type textarea "x"
type textarea "Had forklift blocking an emergency exit. Told them that is not accept"
type textarea "x"
type textarea "Had forklift blocking an emergency exit. Told them that is not accepta"
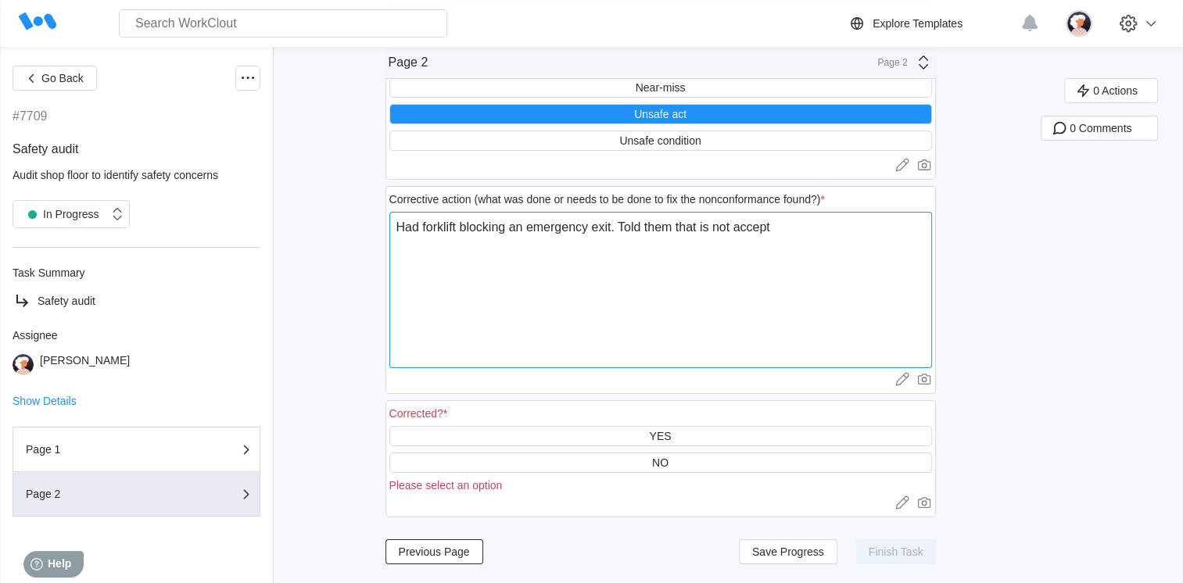
type textarea "x"
type textarea "Had forklift blocking an emergency exit. Told them that is not acceptab"
type textarea "x"
type textarea "Had forklift blocking an emergency exit. Told them that is not acceptabl"
type textarea "x"
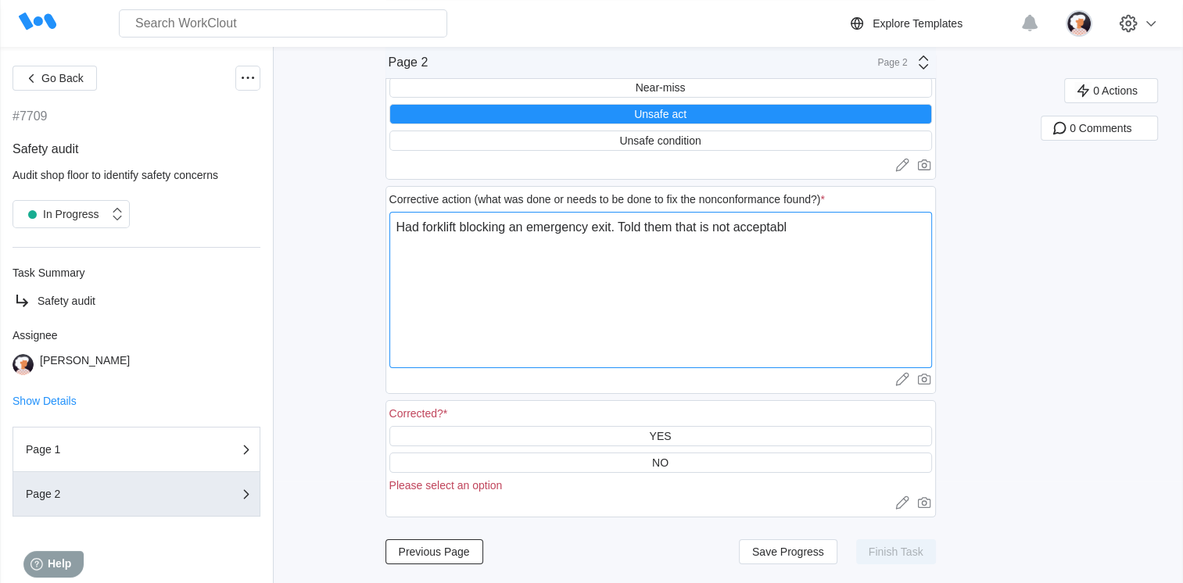
type textarea "Had forklift blocking an emergency exit. Told them that is not acceptable"
type textarea "x"
type textarea "Had forklift blocking an emergency exit. Told them that is not acceptable"
type textarea "x"
type textarea "Had forklift blocking an emergency exit. Told them that is not acceptable a"
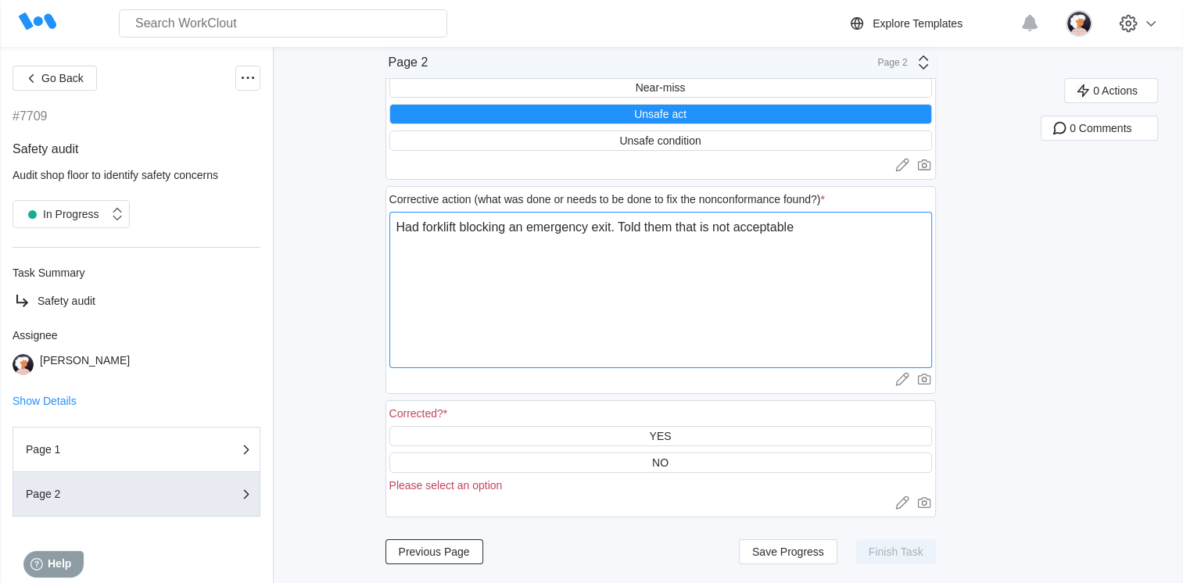
type textarea "x"
type textarea "Had forklift blocking an emergency exit. Told them that is not acceptable an"
type textarea "x"
type textarea "Had forklift blocking an emergency exit. Told them that is not acceptable and"
type textarea "x"
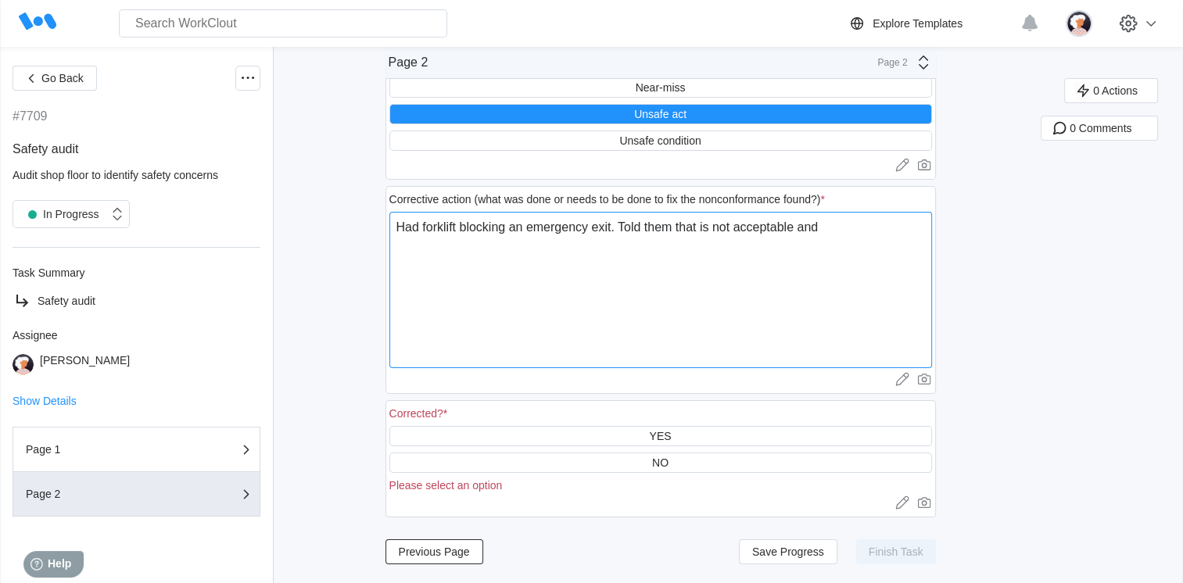
type textarea "Had forklift blocking an emergency exit. Told them that is not acceptable and"
type textarea "x"
type textarea "Had forklift blocking an emergency exit. Told them that is not acceptable and w"
type textarea "x"
type textarea "Had forklift blocking an emergency exit. Told them that is not acceptable and wi"
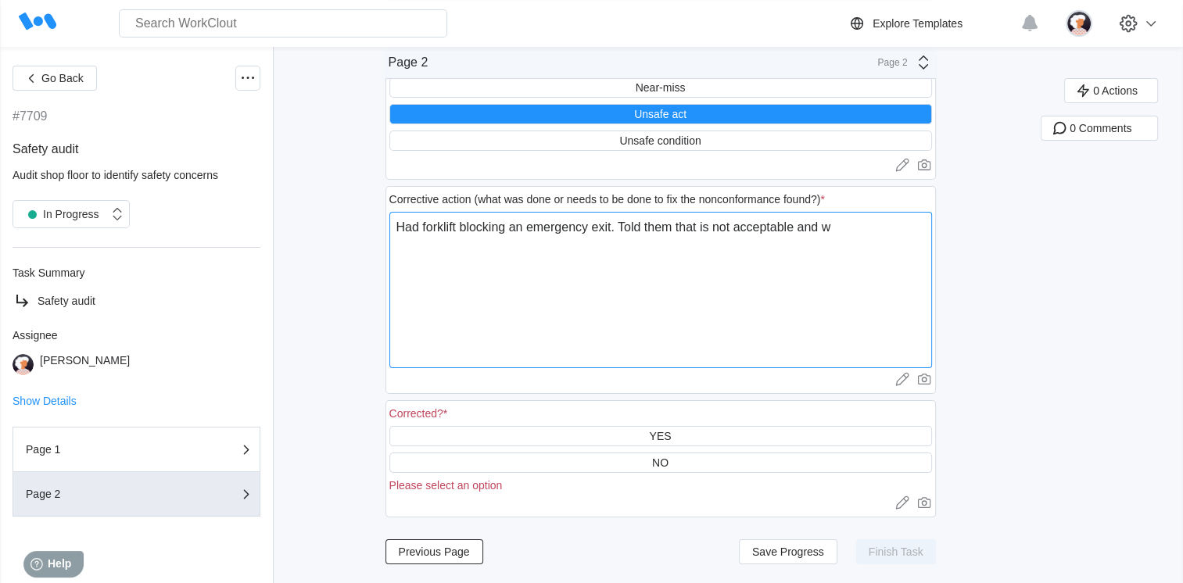
type textarea "x"
type textarea "Had forklift blocking an emergency exit. Told them that is not acceptable and w…"
type textarea "x"
type textarea "Had forklift blocking an emergency exit. Told them that is not acceptable and w…"
type textarea "x"
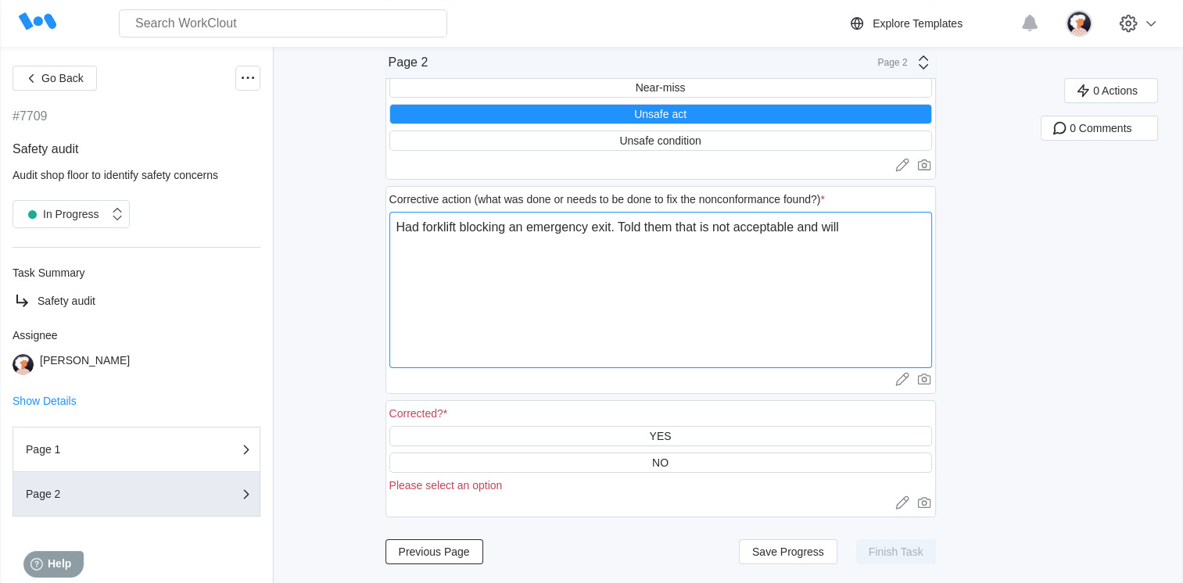
type textarea "Had forklift blocking an emergency exit. Told them that is not acceptable and w…"
type textarea "x"
type textarea "Had forklift blocking an emergency exit. Told them that is not acceptable and w…"
type textarea "x"
type textarea "Had forklift blocking an emergency exit. Told them that is not acceptable and w…"
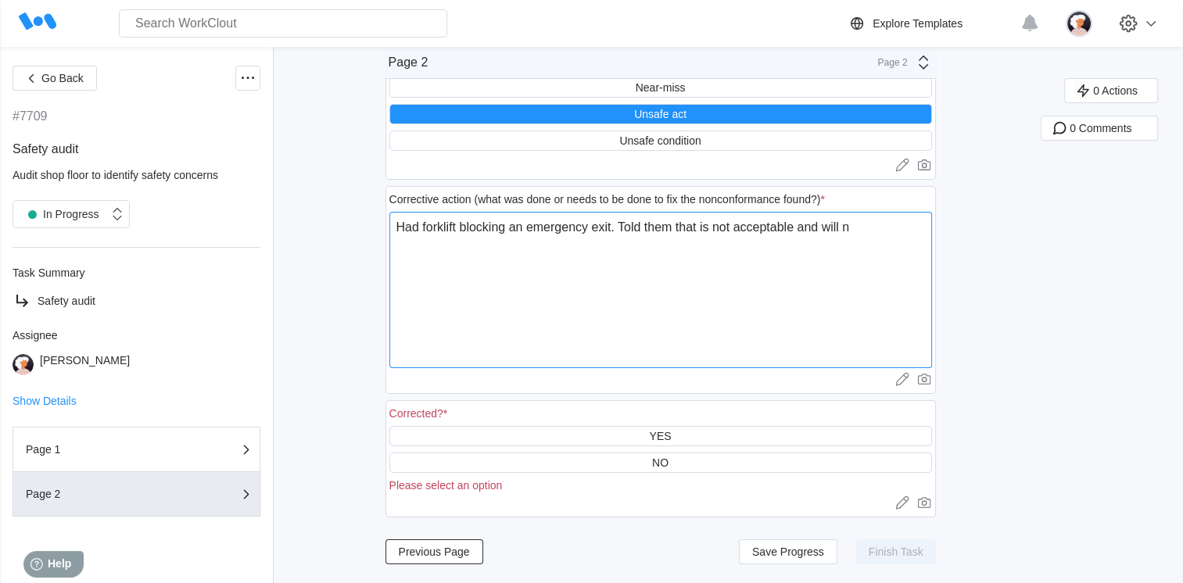
type textarea "x"
type textarea "Had forklift blocking an emergency exit. Told them that is not acceptable and w…"
type textarea "x"
type textarea "Had forklift blocking an emergency exit. Told them that is not acceptable and w…"
type textarea "x"
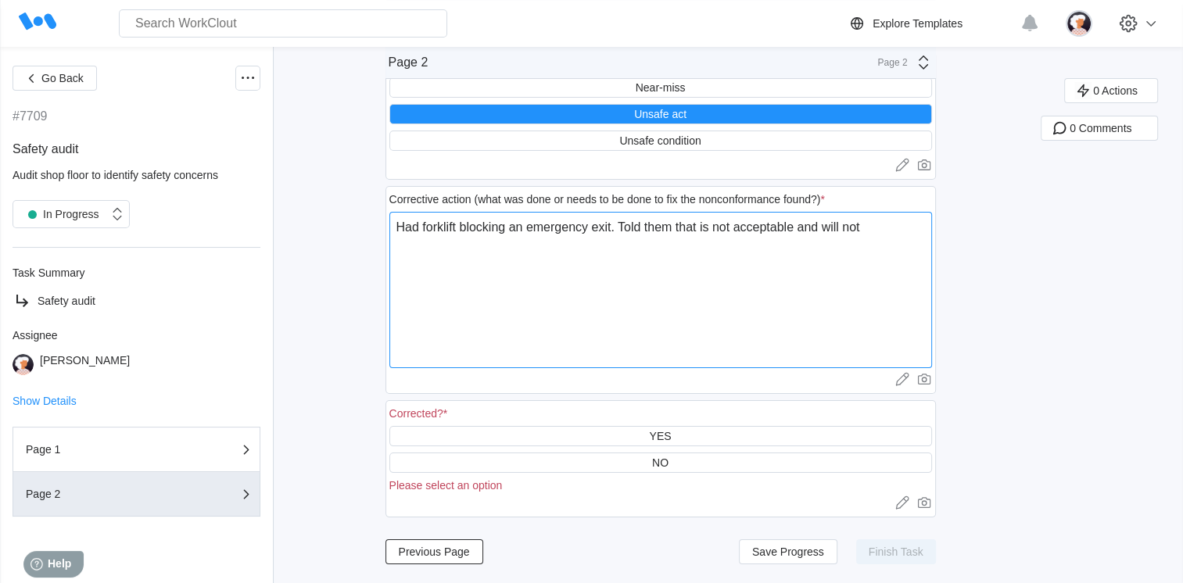
type textarea "Had forklift blocking an emergency exit. Told them that is not acceptable and w…"
type textarea "x"
type textarea "Had forklift blocking an emergency exit. Told them that is not acceptable and w…"
type textarea "x"
type textarea "Had forklift blocking an emergency exit. Told them that is not acceptable and w…"
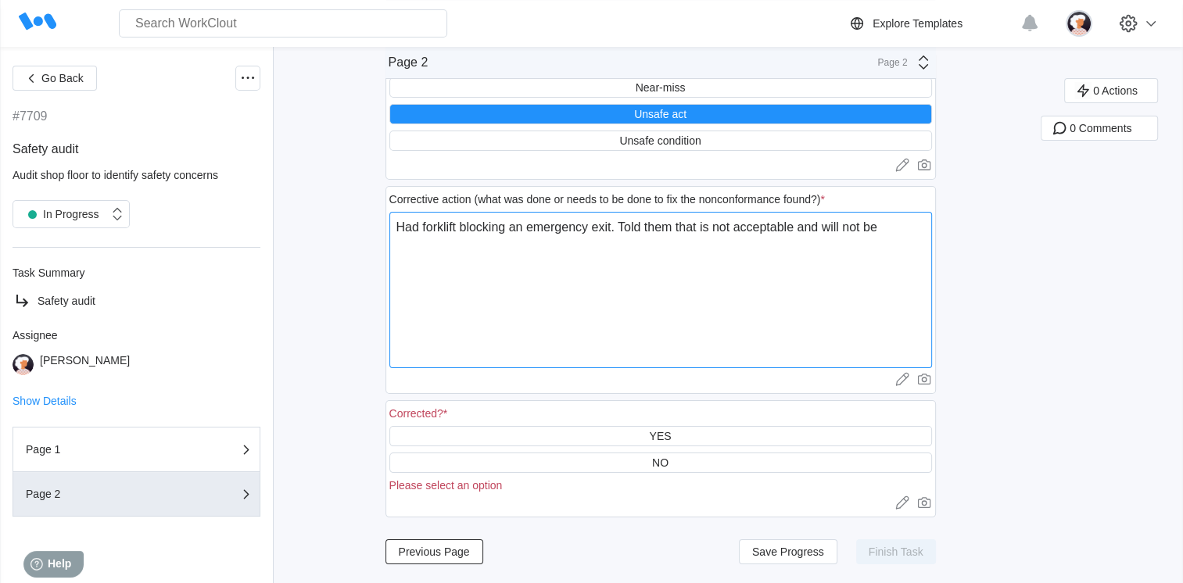
type textarea "x"
type textarea "Had forklift blocking an emergency exit. Told them that is not acceptable and w…"
type textarea "x"
type textarea "Had forklift blocking an emergency exit. Told them that is not acceptable and w…"
type textarea "x"
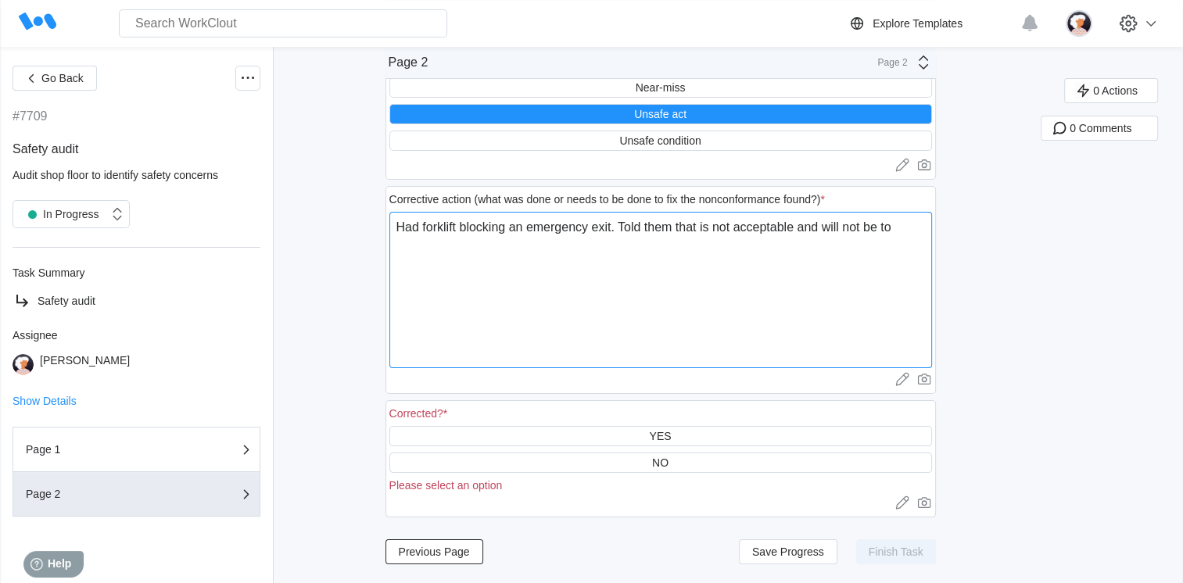
type textarea "Had forklift blocking an emergency exit. Told them that is not acceptable and w…"
type textarea "x"
type textarea "Had forklift blocking an emergency exit. Told them that is not acceptable and w…"
type textarea "x"
type textarea "Had forklift blocking an emergency exit. Told them that is not acceptable and w…"
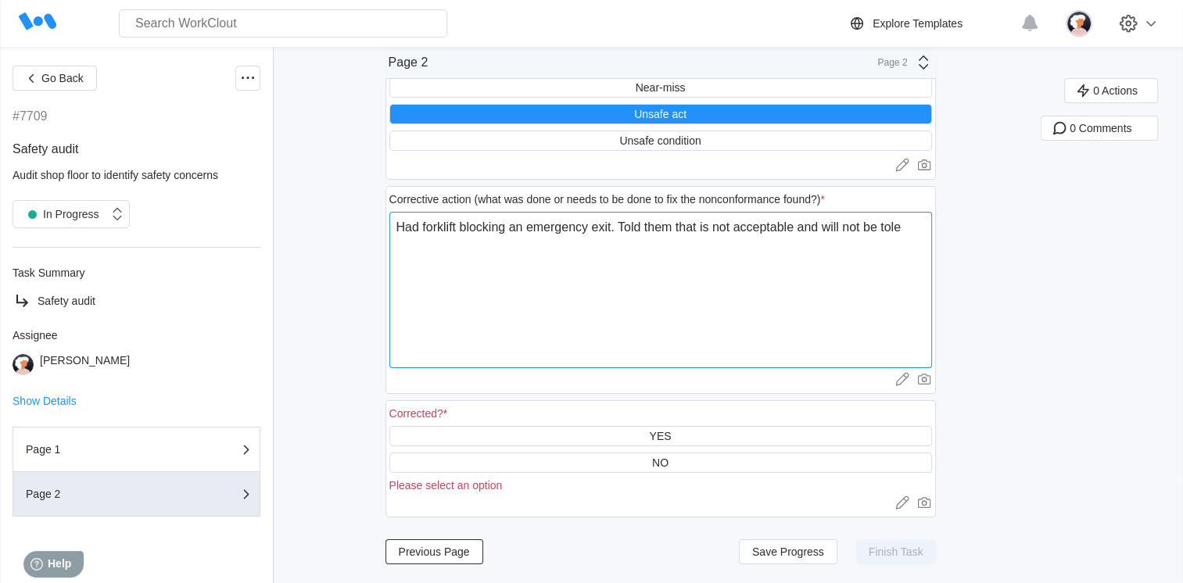
type textarea "x"
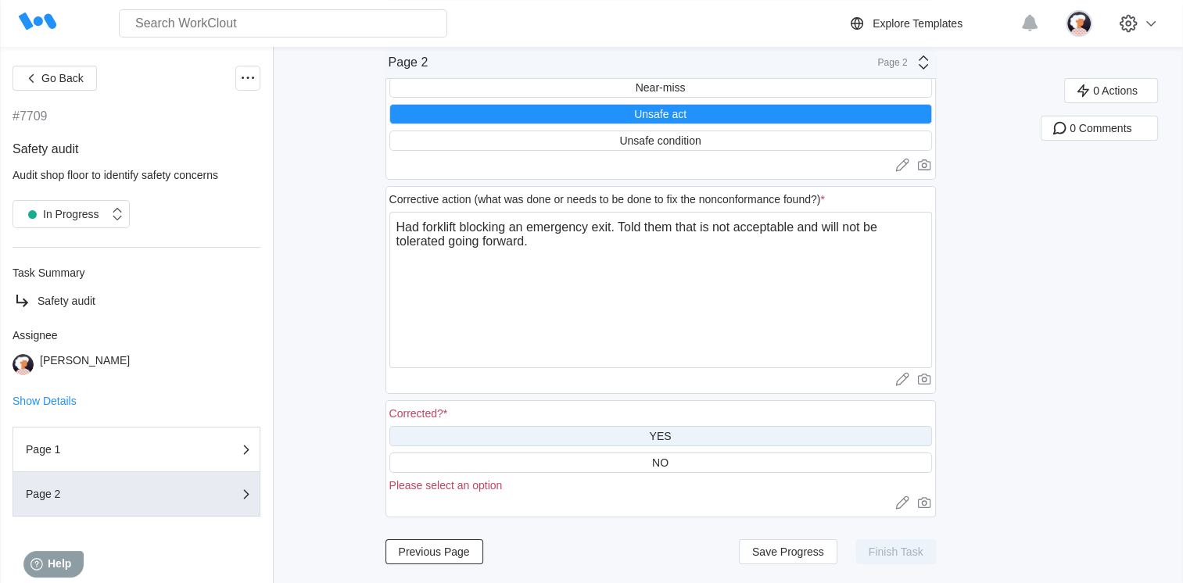
click at [537, 426] on div "YES" at bounding box center [661, 436] width 543 height 20
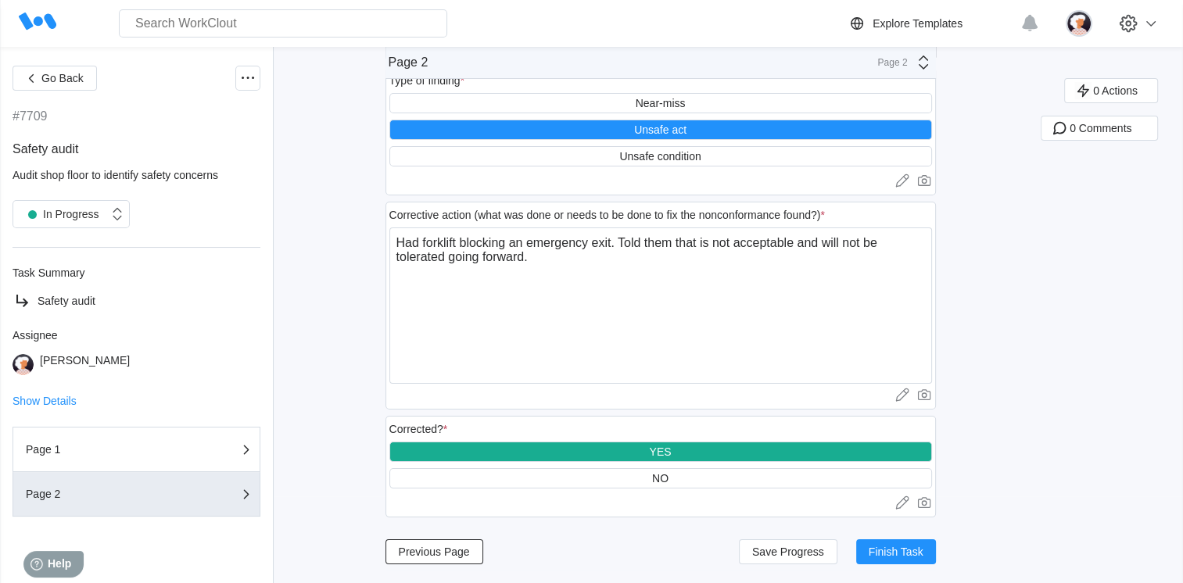
scroll to position [88, 0]
click at [914, 560] on button "Finish Task" at bounding box center [896, 552] width 80 height 25
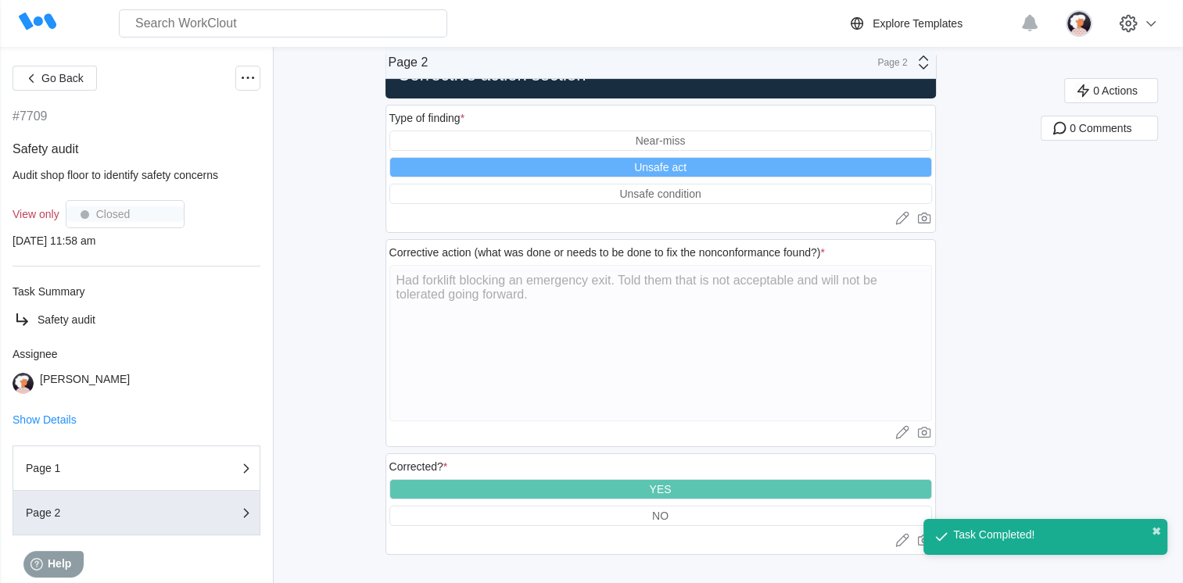
scroll to position [50, 0]
